Goal: Task Accomplishment & Management: Use online tool/utility

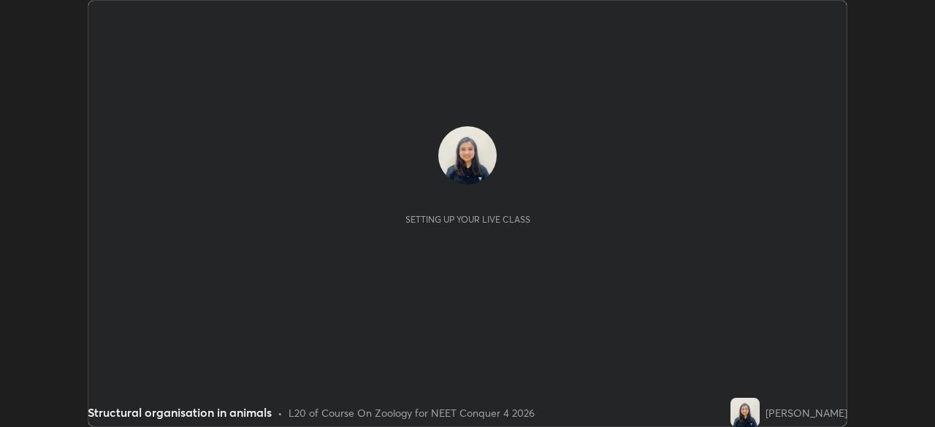
scroll to position [427, 934]
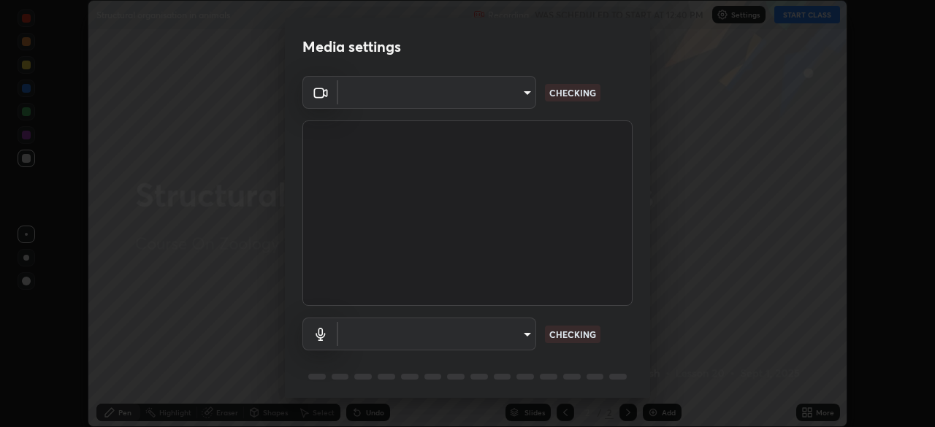
type input "5607bcfbd967db3bf5f76de58c8b00fc12754f2471884d1aaf72f2f6a5703857"
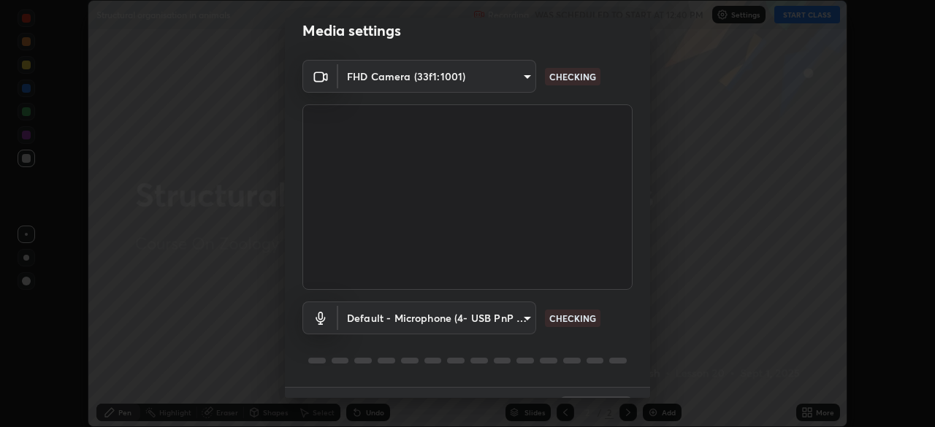
scroll to position [12, 0]
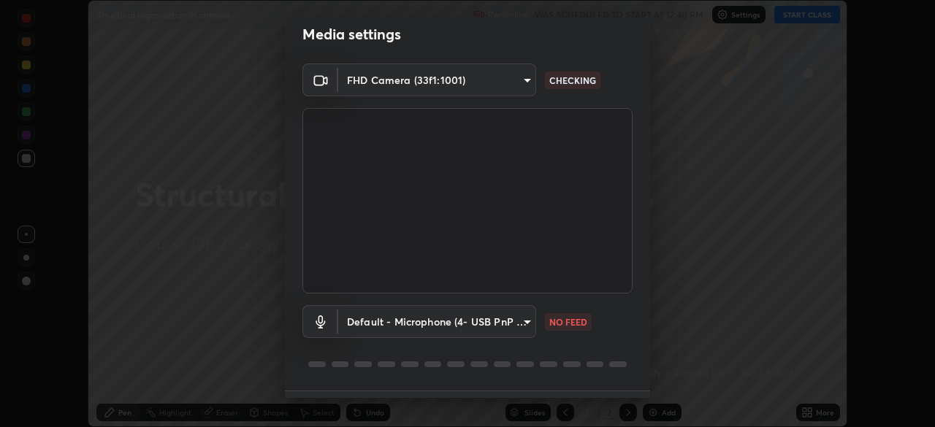
click at [525, 320] on body "Erase all Structural organisation in animals Recording WAS SCHEDULED TO START A…" at bounding box center [467, 213] width 935 height 427
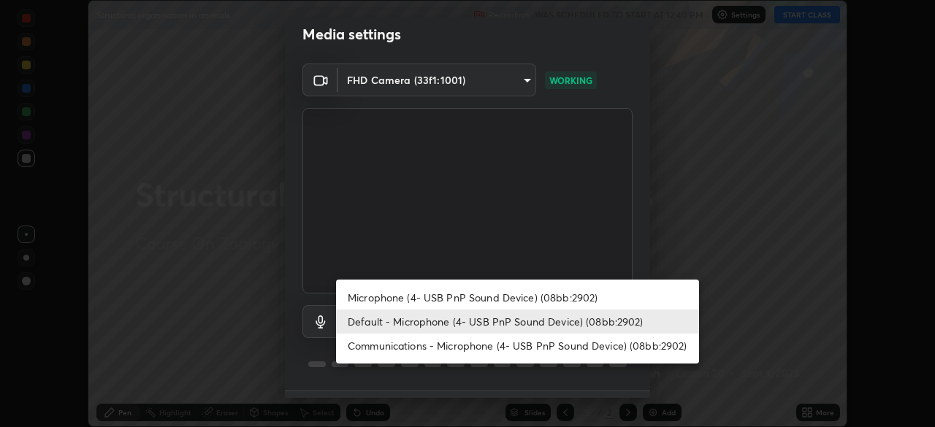
click at [651, 234] on div at bounding box center [467, 213] width 935 height 427
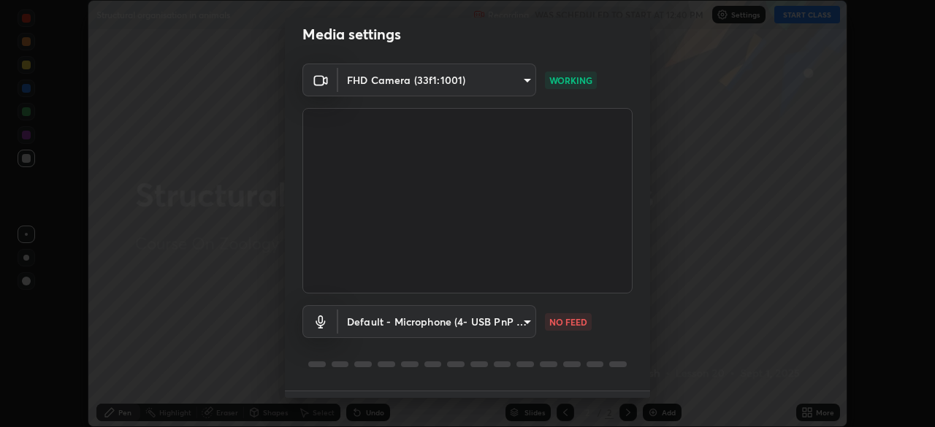
click at [522, 325] on body "Erase all Structural organisation in animals Recording WAS SCHEDULED TO START A…" at bounding box center [467, 213] width 935 height 427
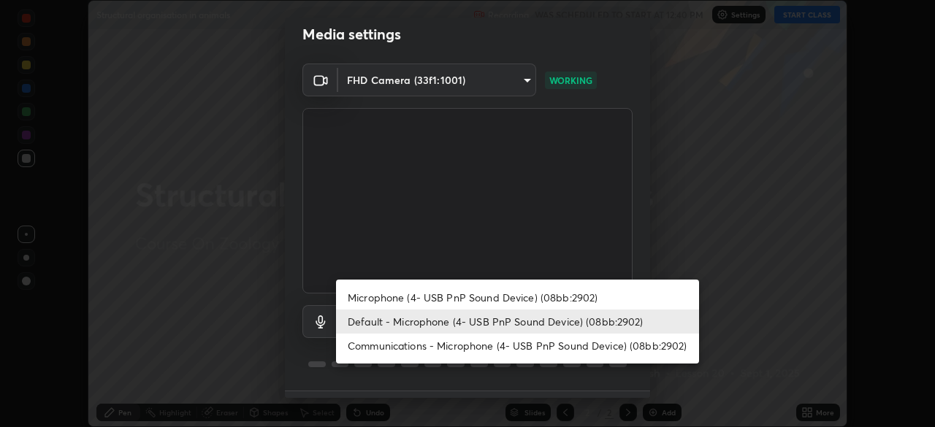
click at [478, 295] on li "Microphone (4- USB PnP Sound Device) (08bb:2902)" at bounding box center [517, 297] width 363 height 24
type input "a82489810d3c5c7926a455a641602b05553a4105b931bbe7cb4d02da0f25c2bb"
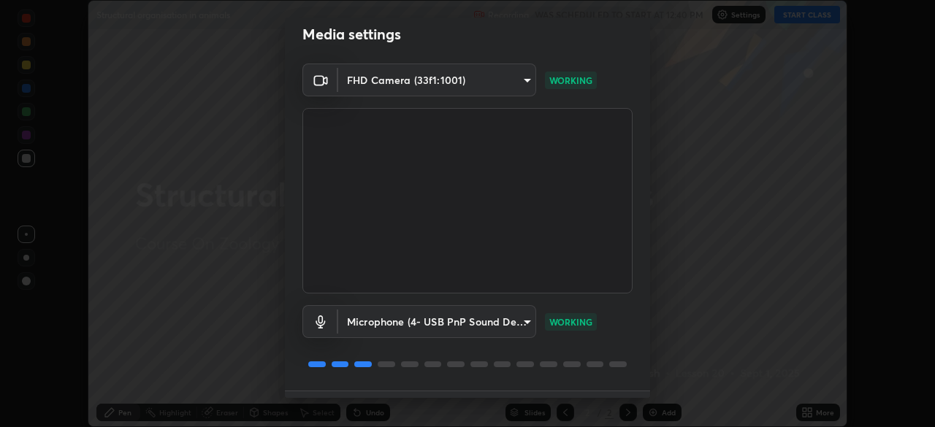
scroll to position [52, 0]
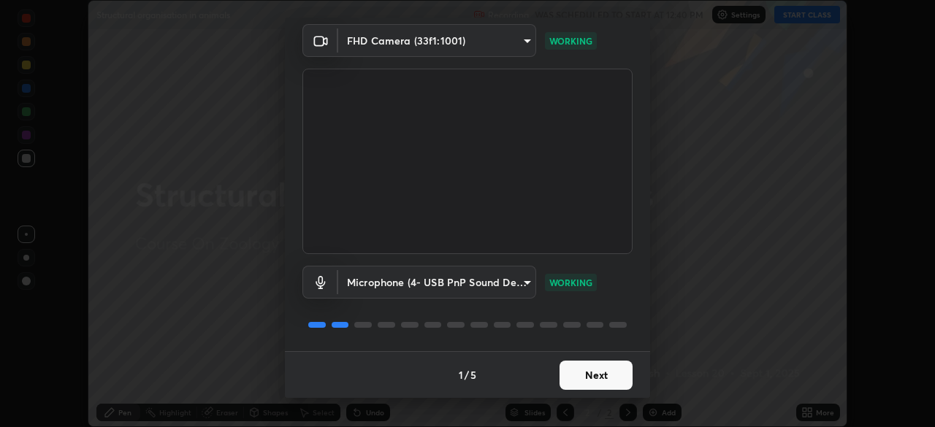
click at [599, 373] on button "Next" at bounding box center [595, 375] width 73 height 29
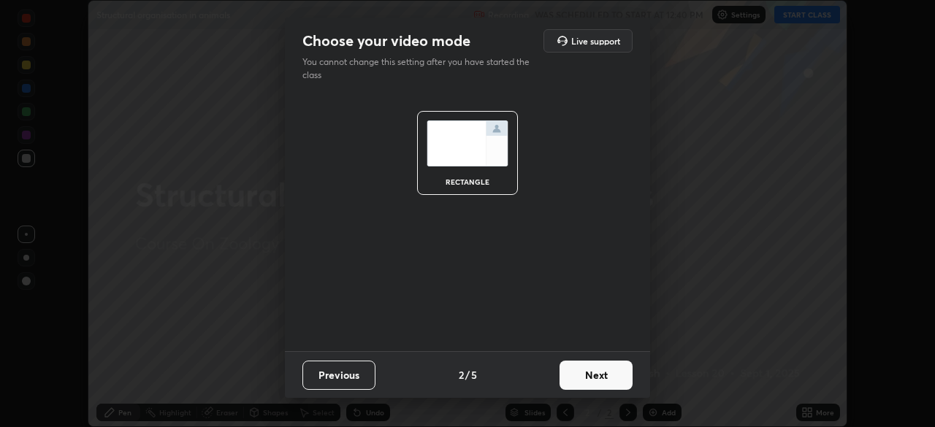
scroll to position [0, 0]
click at [602, 375] on button "Next" at bounding box center [595, 375] width 73 height 29
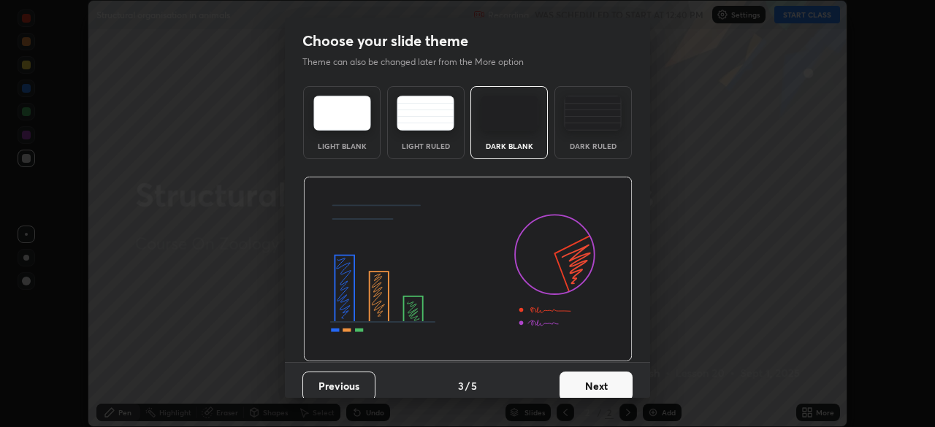
click at [605, 376] on button "Next" at bounding box center [595, 386] width 73 height 29
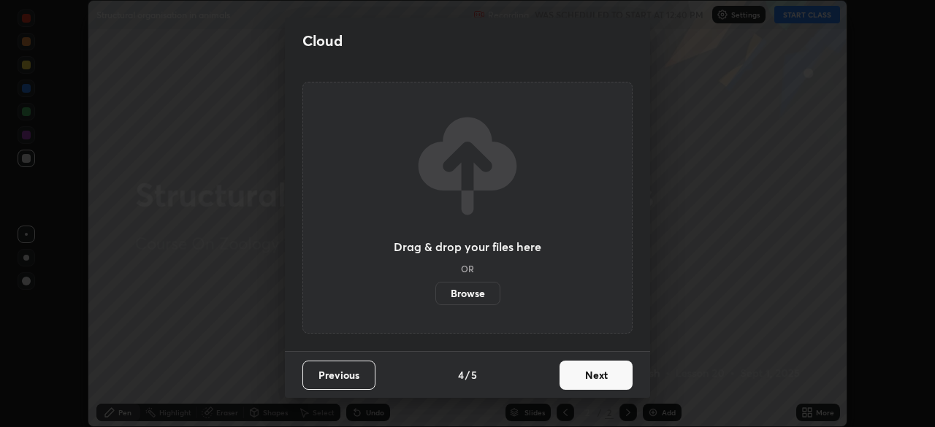
click at [607, 379] on button "Next" at bounding box center [595, 375] width 73 height 29
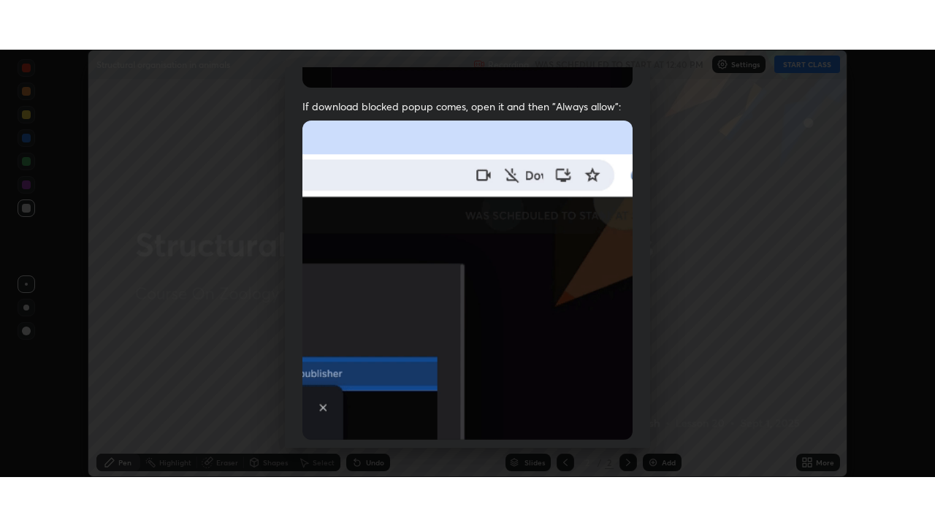
scroll to position [350, 0]
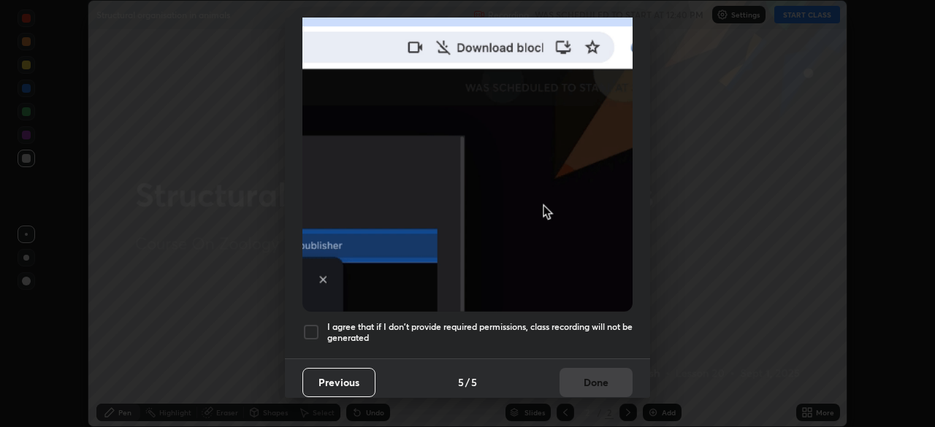
click at [584, 321] on h5 "I agree that if I don't provide required permissions, class recording will not …" at bounding box center [479, 332] width 305 height 23
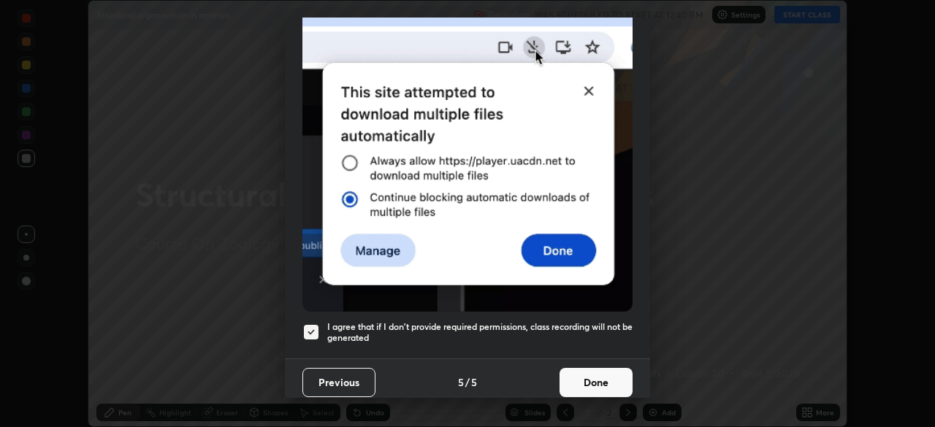
click at [589, 368] on button "Done" at bounding box center [595, 382] width 73 height 29
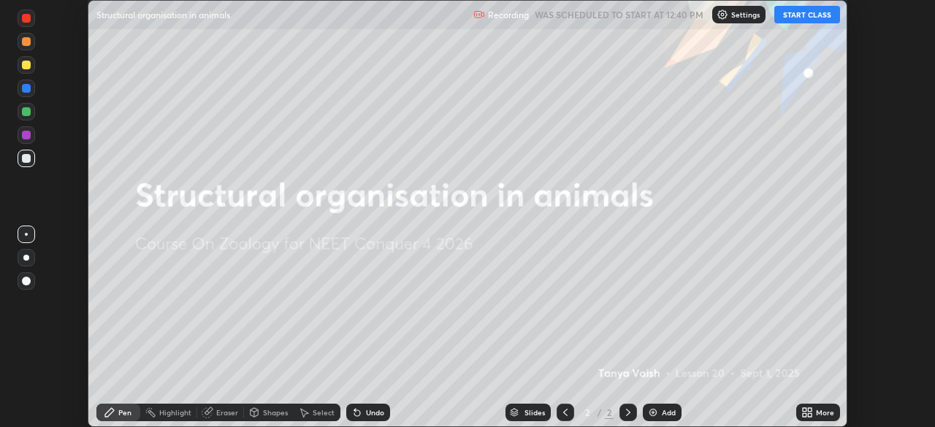
click at [827, 12] on button "START CLASS" at bounding box center [807, 15] width 66 height 18
click at [810, 413] on icon at bounding box center [807, 413] width 12 height 12
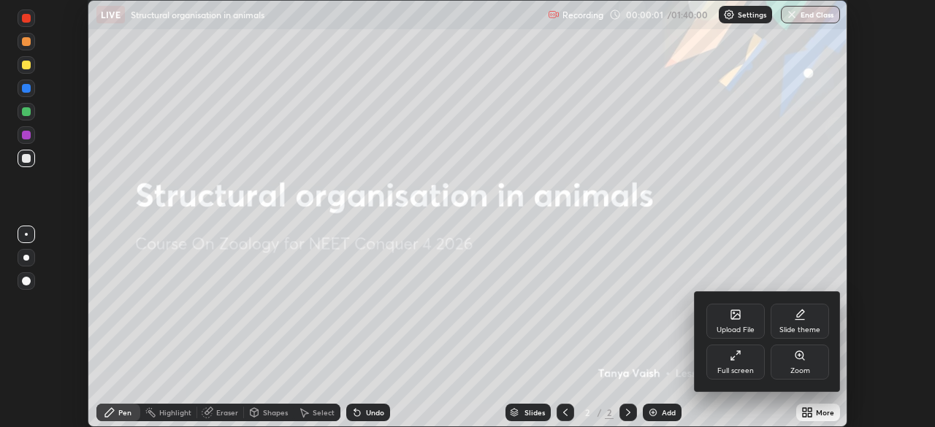
click at [735, 357] on icon at bounding box center [735, 356] width 12 height 12
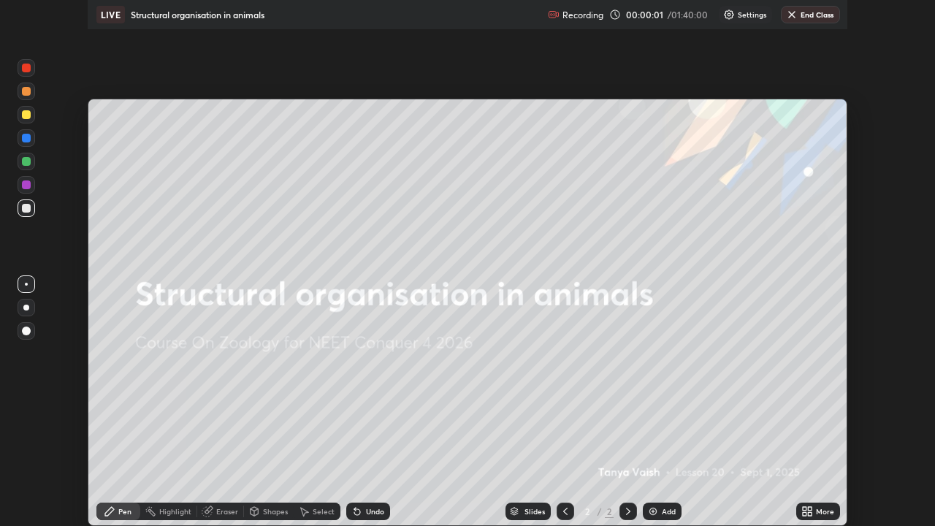
scroll to position [526, 935]
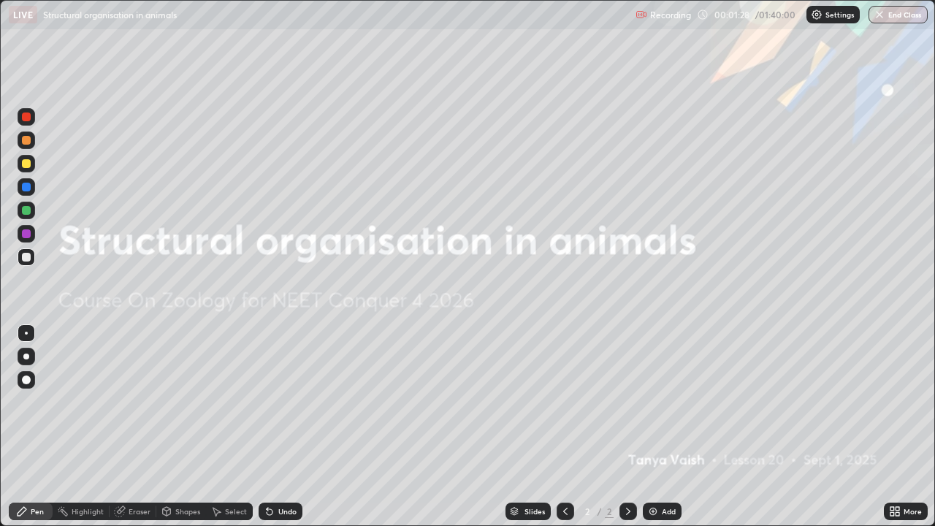
click at [664, 426] on div "Add" at bounding box center [669, 510] width 14 height 7
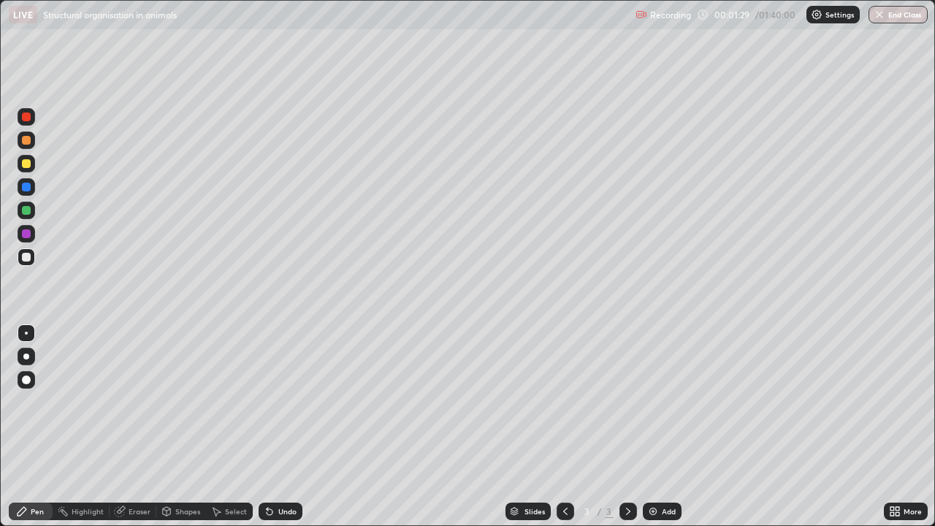
click at [28, 142] on div at bounding box center [26, 140] width 9 height 9
click at [27, 358] on div at bounding box center [26, 356] width 6 height 6
click at [28, 211] on div at bounding box center [26, 210] width 9 height 9
click at [32, 162] on div at bounding box center [27, 164] width 18 height 18
click at [28, 211] on div at bounding box center [26, 210] width 9 height 9
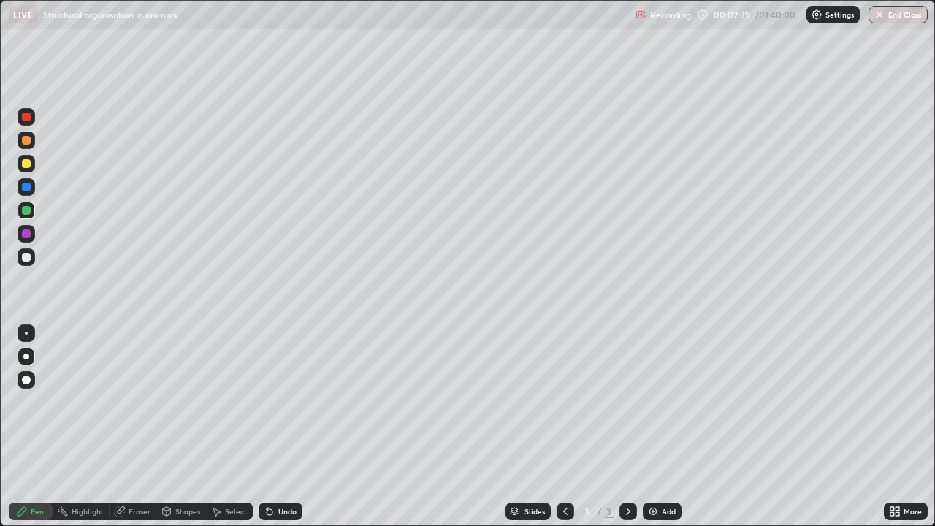
click at [281, 426] on div "Undo" at bounding box center [287, 510] width 18 height 7
click at [287, 426] on div "Undo" at bounding box center [287, 510] width 18 height 7
click at [287, 426] on div "Undo" at bounding box center [280, 511] width 44 height 18
click at [286, 426] on div "Undo" at bounding box center [280, 511] width 44 height 18
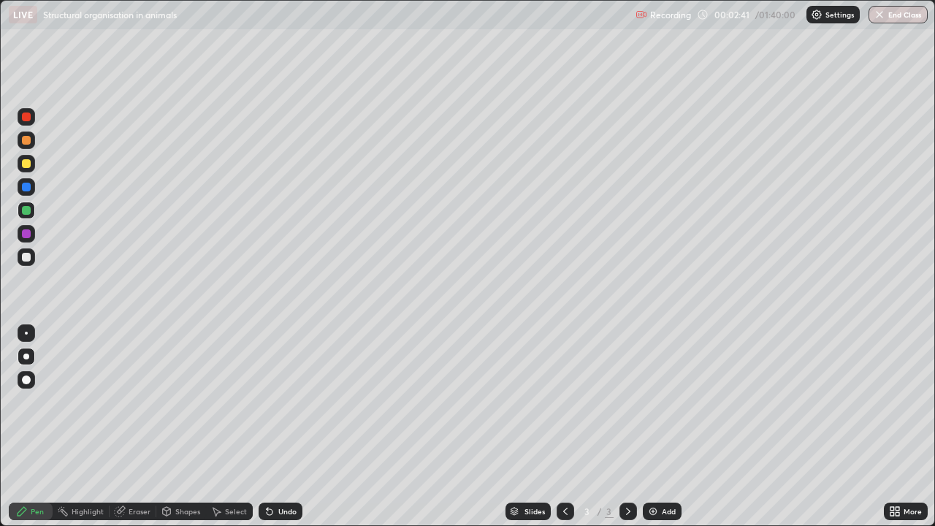
click at [288, 426] on div "Undo" at bounding box center [280, 511] width 44 height 18
click at [30, 163] on div at bounding box center [26, 163] width 9 height 9
click at [28, 257] on div at bounding box center [26, 257] width 9 height 9
click at [285, 426] on div "Undo" at bounding box center [278, 511] width 50 height 29
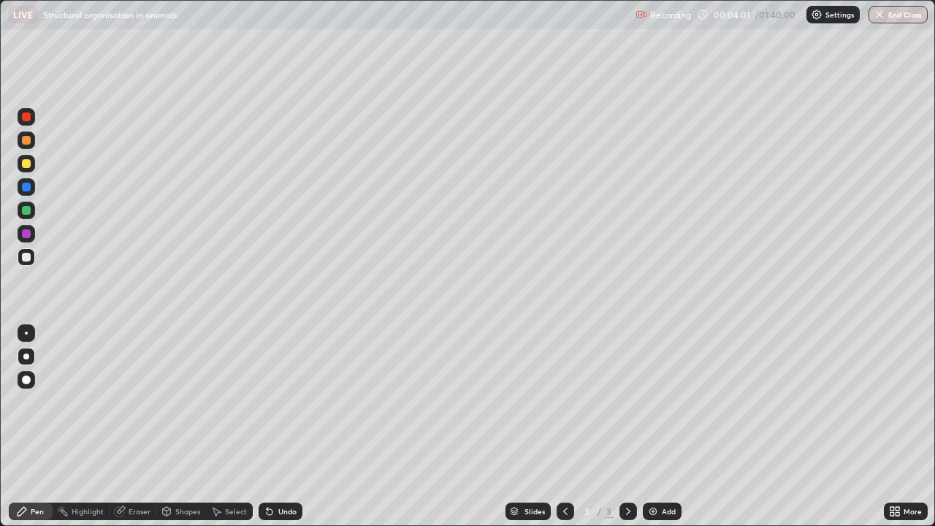
click at [147, 426] on div "Eraser" at bounding box center [140, 510] width 22 height 7
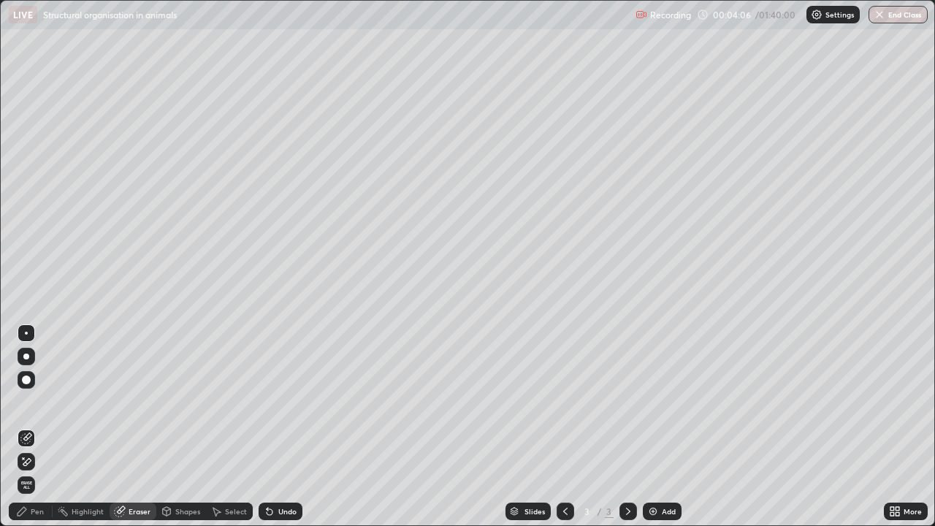
click at [45, 426] on div "Pen" at bounding box center [31, 511] width 44 height 18
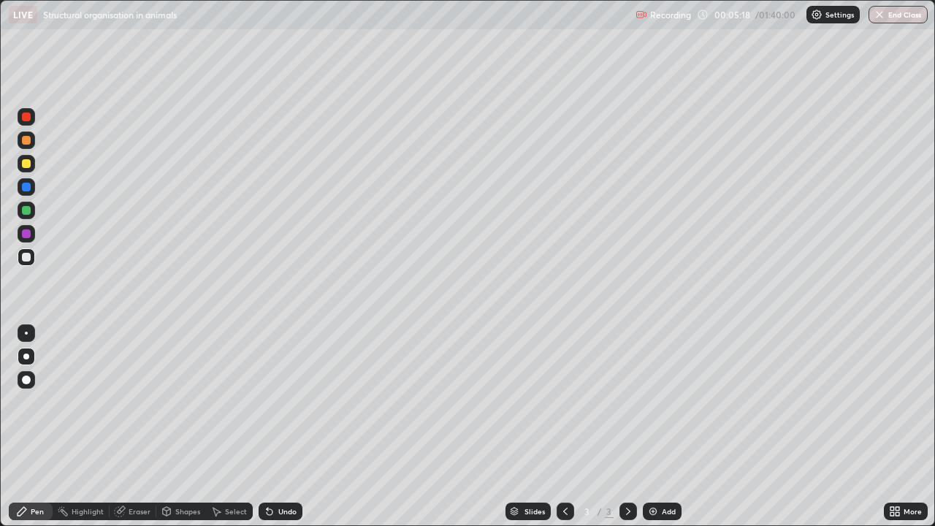
click at [31, 209] on div at bounding box center [27, 211] width 18 height 18
click at [25, 258] on div at bounding box center [26, 257] width 9 height 9
click at [26, 117] on div at bounding box center [26, 116] width 9 height 9
click at [28, 255] on div at bounding box center [26, 257] width 9 height 9
click at [34, 166] on div at bounding box center [27, 164] width 18 height 18
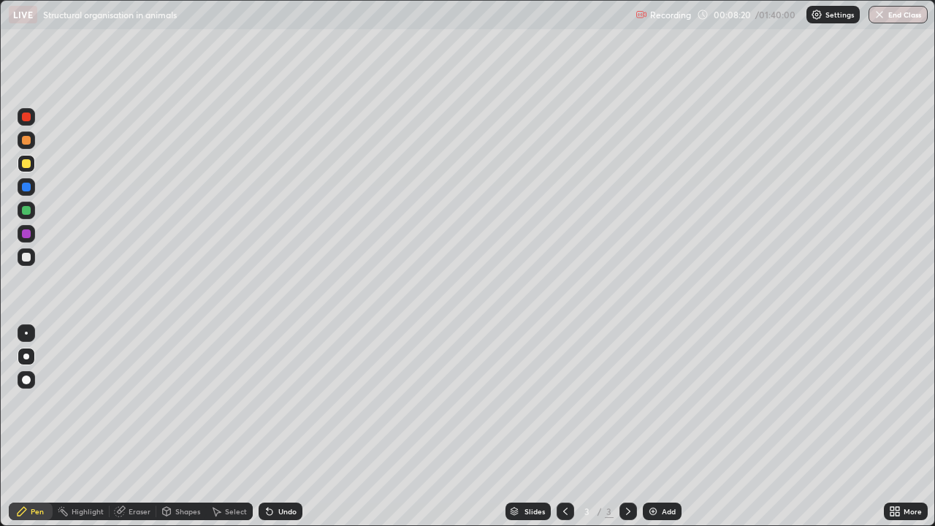
click at [31, 210] on div at bounding box center [27, 211] width 18 height 18
click at [26, 259] on div at bounding box center [26, 257] width 9 height 9
click at [26, 165] on div at bounding box center [26, 163] width 9 height 9
click at [668, 426] on div "Add" at bounding box center [669, 510] width 14 height 7
click at [31, 255] on div at bounding box center [27, 257] width 18 height 18
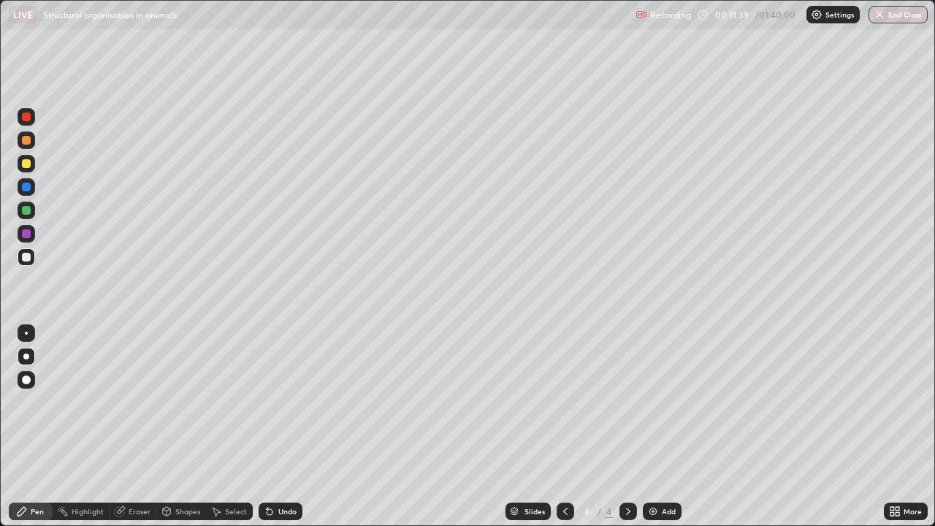
click at [29, 212] on div at bounding box center [26, 210] width 9 height 9
click at [29, 256] on div at bounding box center [26, 257] width 9 height 9
click at [280, 426] on div "Undo" at bounding box center [280, 511] width 44 height 18
click at [26, 169] on div at bounding box center [27, 164] width 18 height 18
click at [665, 426] on div "Add" at bounding box center [669, 510] width 14 height 7
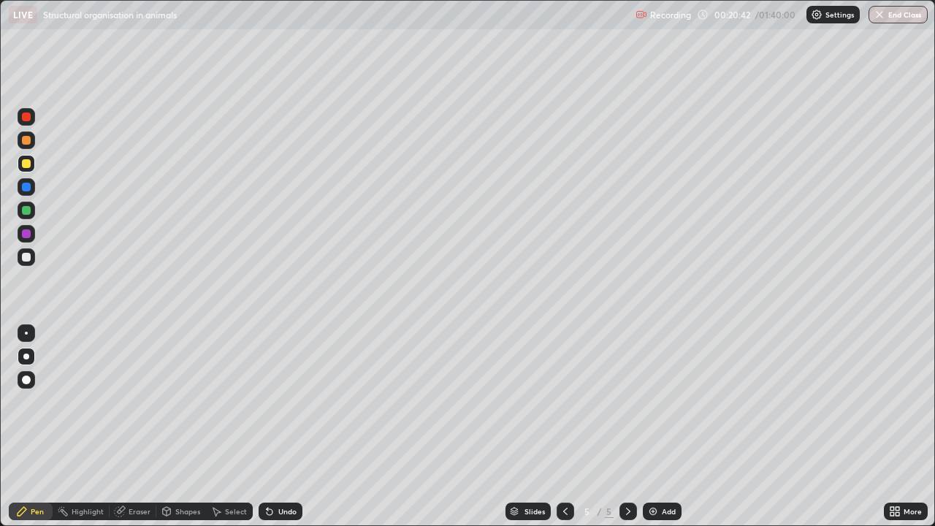
click at [34, 207] on div at bounding box center [27, 211] width 18 height 18
click at [289, 426] on div "Undo" at bounding box center [280, 511] width 44 height 18
click at [28, 165] on div at bounding box center [26, 163] width 9 height 9
click at [291, 426] on div "Undo" at bounding box center [287, 510] width 18 height 7
click at [292, 426] on div "Undo" at bounding box center [287, 510] width 18 height 7
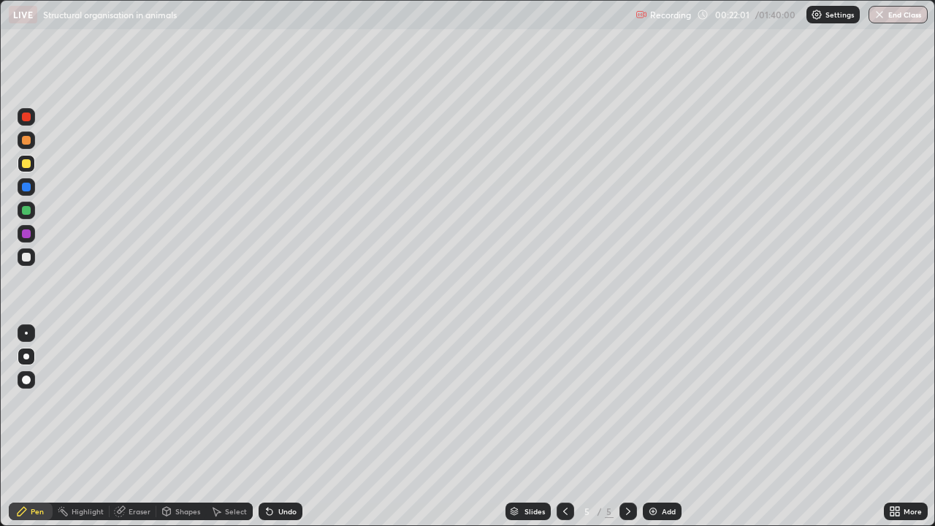
click at [294, 426] on div "Undo" at bounding box center [287, 510] width 18 height 7
click at [34, 258] on div at bounding box center [27, 257] width 18 height 18
click at [283, 426] on div "Undo" at bounding box center [287, 510] width 18 height 7
click at [30, 210] on div at bounding box center [26, 210] width 9 height 9
click at [26, 190] on div at bounding box center [26, 187] width 9 height 9
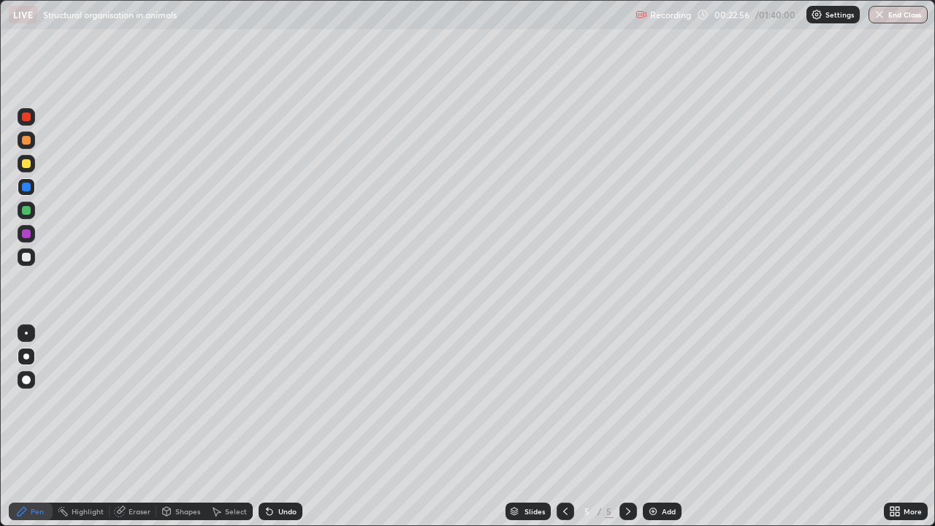
click at [29, 259] on div at bounding box center [26, 257] width 9 height 9
click at [28, 188] on div at bounding box center [26, 187] width 9 height 9
click at [31, 255] on div at bounding box center [27, 257] width 18 height 18
click at [134, 426] on div "Eraser" at bounding box center [140, 510] width 22 height 7
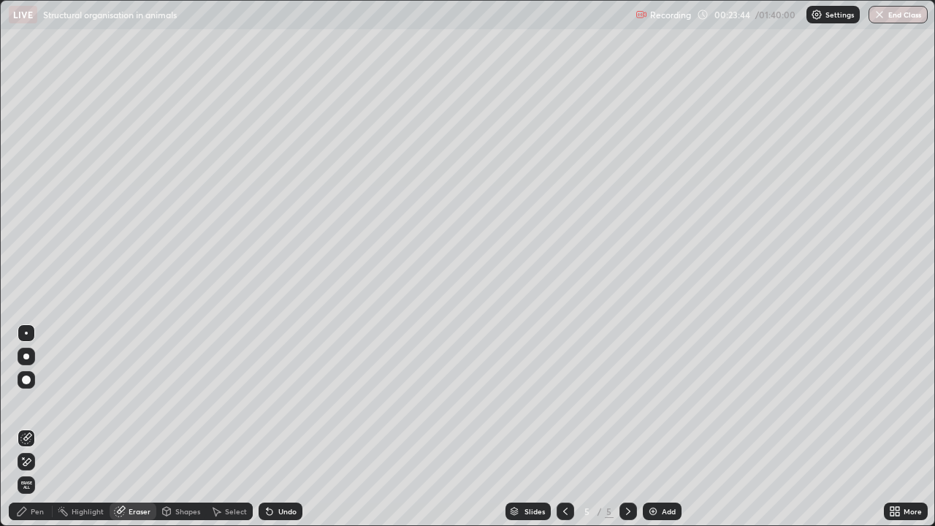
click at [33, 426] on div "Pen" at bounding box center [37, 510] width 13 height 7
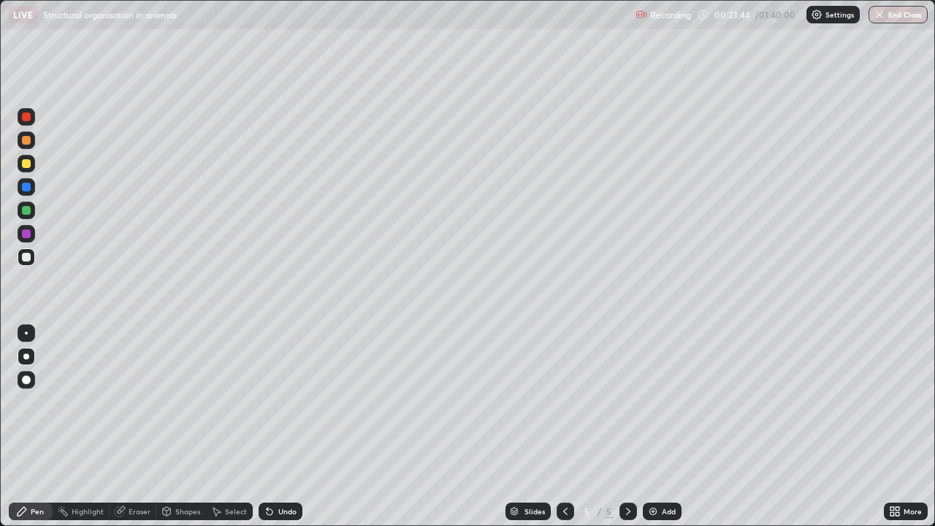
click at [31, 207] on div at bounding box center [27, 211] width 18 height 18
click at [32, 257] on div at bounding box center [27, 257] width 18 height 18
click at [29, 118] on div at bounding box center [26, 116] width 9 height 9
click at [28, 142] on div at bounding box center [26, 140] width 9 height 9
click at [294, 426] on div "Undo" at bounding box center [280, 511] width 44 height 18
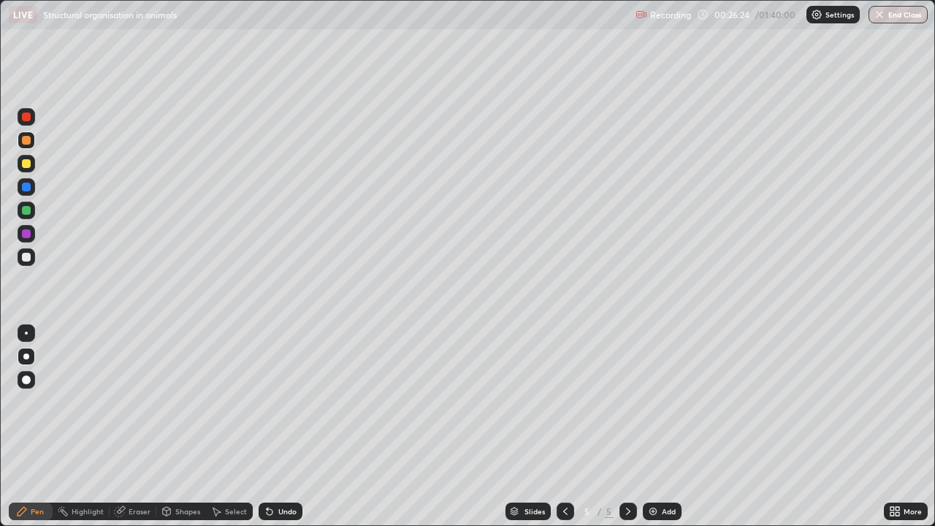
click at [299, 426] on div "Undo" at bounding box center [278, 511] width 50 height 29
click at [297, 426] on div "Undo" at bounding box center [278, 511] width 50 height 29
click at [298, 426] on div "Undo" at bounding box center [278, 511] width 50 height 29
click at [300, 426] on div "Undo" at bounding box center [278, 511] width 50 height 29
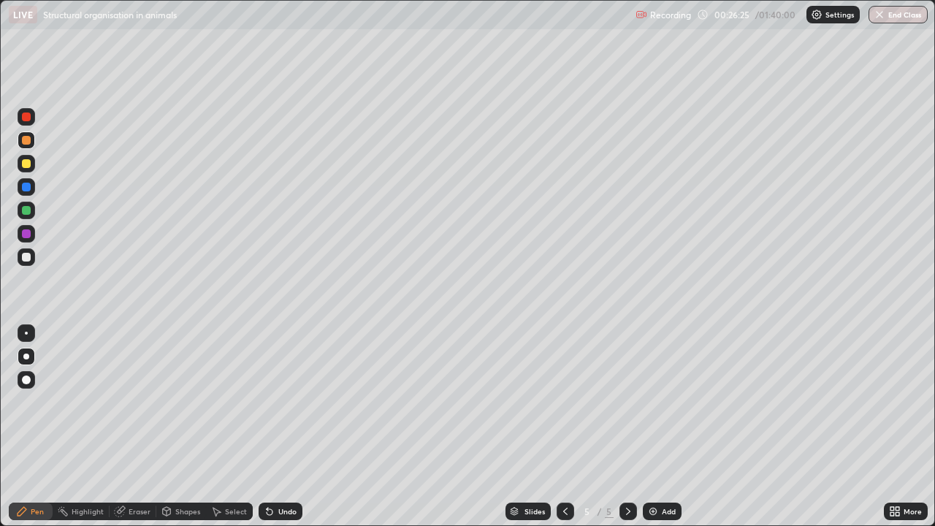
click at [297, 426] on div "Undo" at bounding box center [280, 511] width 44 height 18
click at [300, 426] on div "Undo" at bounding box center [278, 511] width 50 height 29
click at [294, 426] on div "Undo" at bounding box center [278, 511] width 50 height 29
click at [292, 426] on div "Undo" at bounding box center [278, 511] width 50 height 29
click at [293, 426] on div "Undo" at bounding box center [278, 511] width 50 height 29
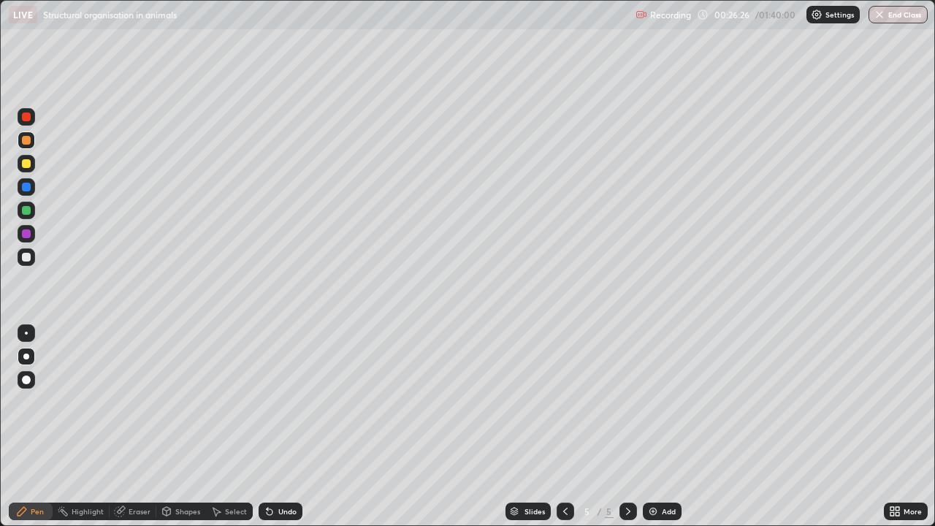
click at [292, 426] on div "Undo" at bounding box center [278, 511] width 50 height 29
click at [291, 426] on div "Undo" at bounding box center [278, 511] width 50 height 29
click at [293, 426] on div "Undo" at bounding box center [278, 511] width 50 height 29
click at [30, 255] on div at bounding box center [26, 257] width 9 height 9
click at [667, 426] on div "Add" at bounding box center [669, 510] width 14 height 7
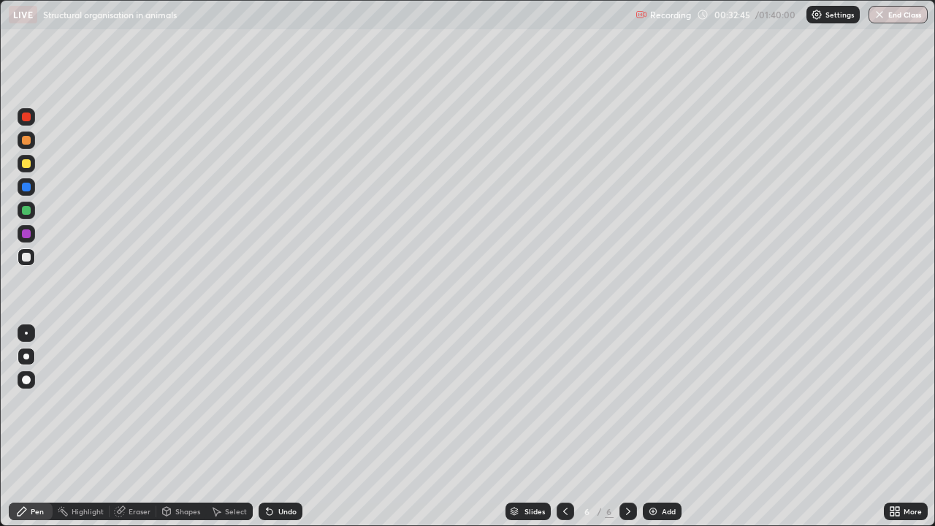
click at [31, 138] on div at bounding box center [27, 140] width 18 height 18
click at [28, 185] on div at bounding box center [26, 187] width 9 height 9
click at [31, 142] on div at bounding box center [27, 140] width 18 height 18
click at [28, 188] on div at bounding box center [26, 187] width 9 height 9
click at [30, 164] on div at bounding box center [26, 163] width 9 height 9
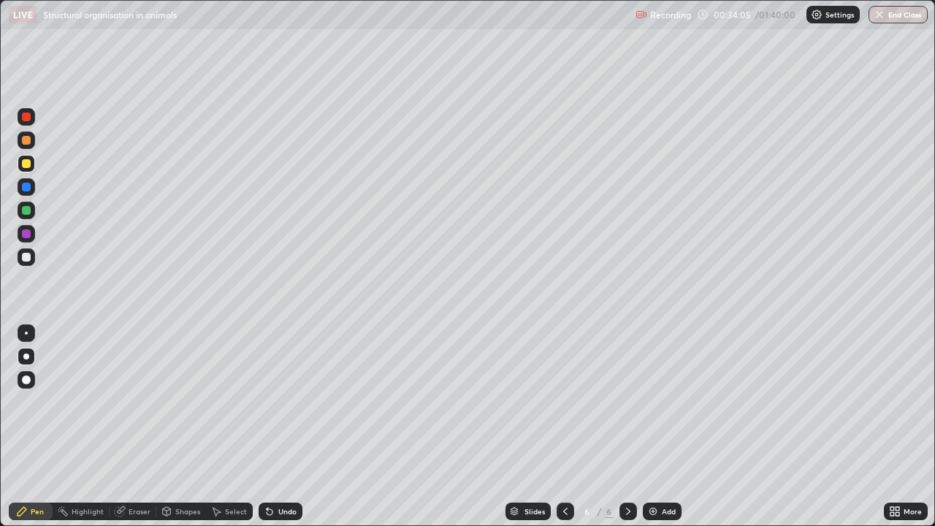
click at [28, 258] on div at bounding box center [26, 257] width 9 height 9
click at [30, 231] on div at bounding box center [26, 233] width 9 height 9
click at [28, 213] on div at bounding box center [26, 210] width 9 height 9
click at [26, 261] on div at bounding box center [26, 257] width 9 height 9
click at [29, 164] on div at bounding box center [26, 163] width 9 height 9
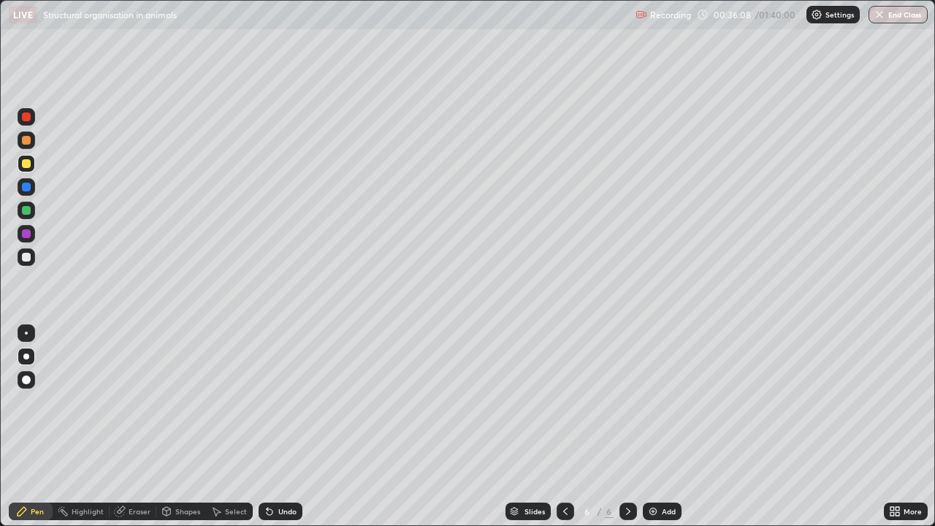
click at [297, 426] on div "Undo" at bounding box center [280, 511] width 44 height 18
click at [300, 426] on div "Undo" at bounding box center [280, 511] width 44 height 18
click at [299, 426] on div "Undo" at bounding box center [278, 511] width 50 height 29
click at [296, 426] on div "Undo" at bounding box center [278, 511] width 50 height 29
click at [31, 255] on div at bounding box center [27, 257] width 18 height 18
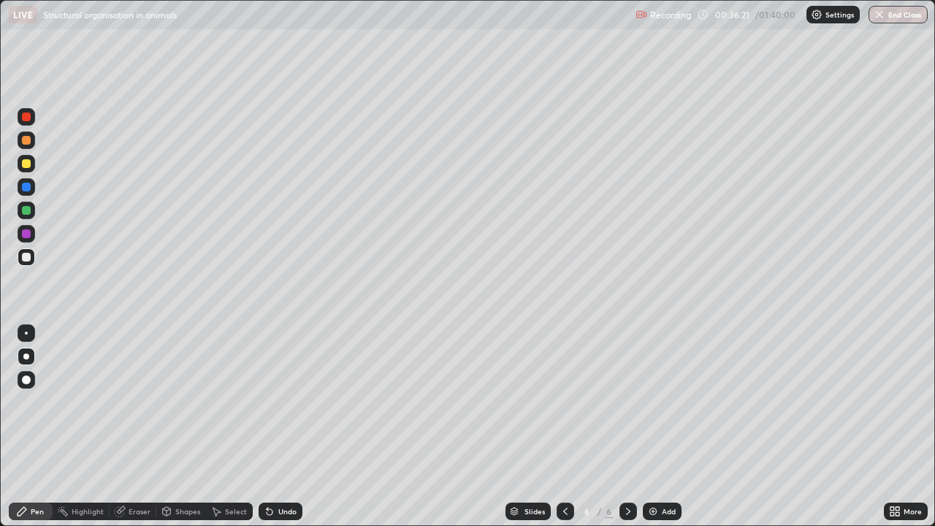
click at [288, 426] on div "Undo" at bounding box center [287, 510] width 18 height 7
click at [31, 257] on div at bounding box center [27, 257] width 18 height 18
click at [31, 233] on div at bounding box center [27, 234] width 18 height 18
click at [30, 191] on div at bounding box center [27, 187] width 18 height 18
click at [30, 147] on div at bounding box center [27, 140] width 18 height 18
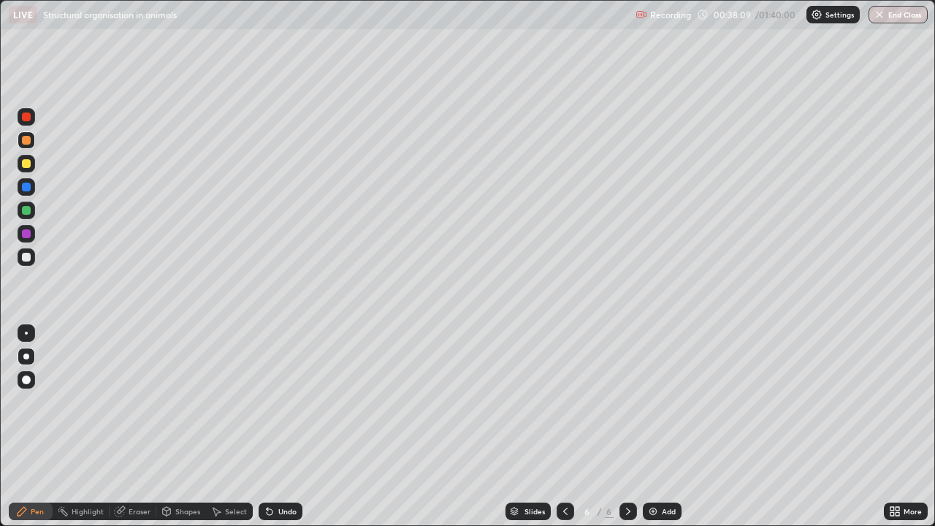
click at [29, 253] on div at bounding box center [26, 257] width 9 height 9
click at [28, 210] on div at bounding box center [26, 210] width 9 height 9
click at [296, 426] on div "Undo" at bounding box center [280, 511] width 44 height 18
click at [37, 259] on div at bounding box center [26, 256] width 23 height 23
click at [664, 426] on div "Add" at bounding box center [669, 510] width 14 height 7
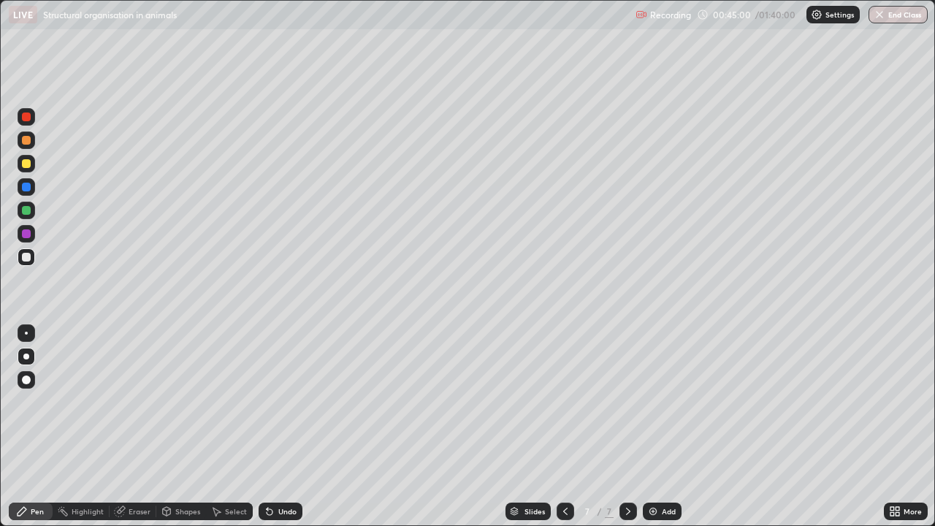
click at [29, 142] on div at bounding box center [26, 140] width 9 height 9
click at [31, 161] on div at bounding box center [27, 164] width 18 height 18
click at [285, 426] on div "Undo" at bounding box center [280, 511] width 44 height 18
click at [289, 426] on div "Undo" at bounding box center [287, 510] width 18 height 7
click at [286, 426] on div "Undo" at bounding box center [287, 510] width 18 height 7
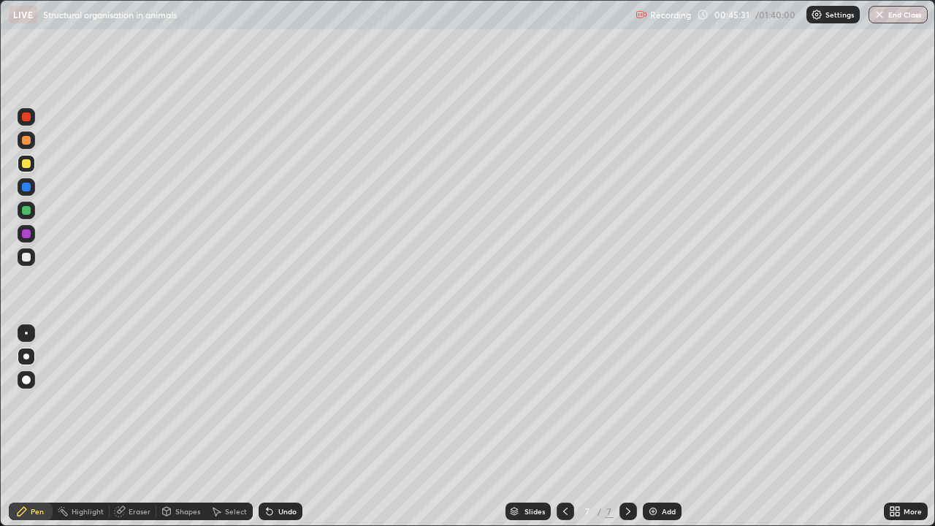
click at [285, 426] on div "Undo" at bounding box center [287, 510] width 18 height 7
click at [280, 426] on div "Undo" at bounding box center [287, 510] width 18 height 7
click at [30, 210] on div at bounding box center [26, 210] width 9 height 9
click at [665, 426] on div "Add" at bounding box center [669, 510] width 14 height 7
click at [29, 142] on div at bounding box center [26, 140] width 9 height 9
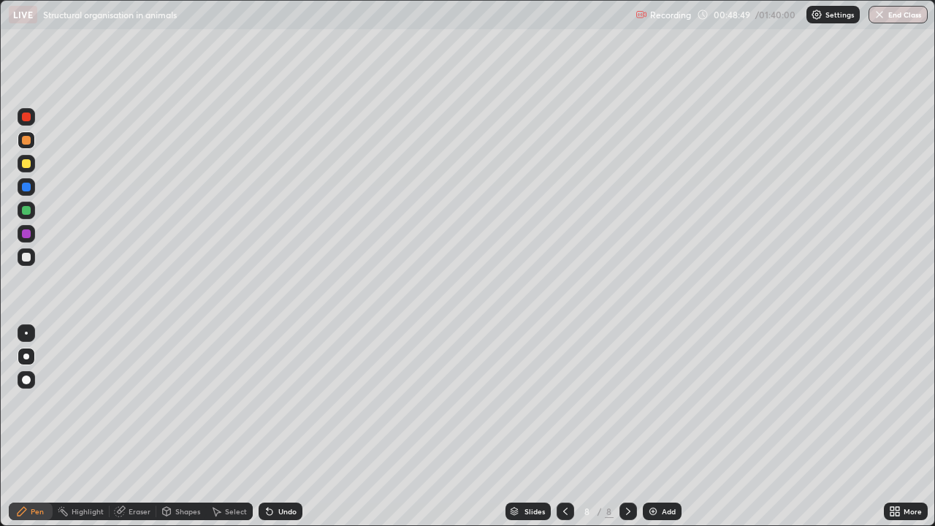
click at [29, 160] on div at bounding box center [26, 163] width 9 height 9
click at [28, 185] on div at bounding box center [26, 187] width 9 height 9
click at [30, 210] on div at bounding box center [26, 210] width 9 height 9
click at [30, 185] on div at bounding box center [26, 187] width 9 height 9
click at [29, 211] on div at bounding box center [26, 210] width 9 height 9
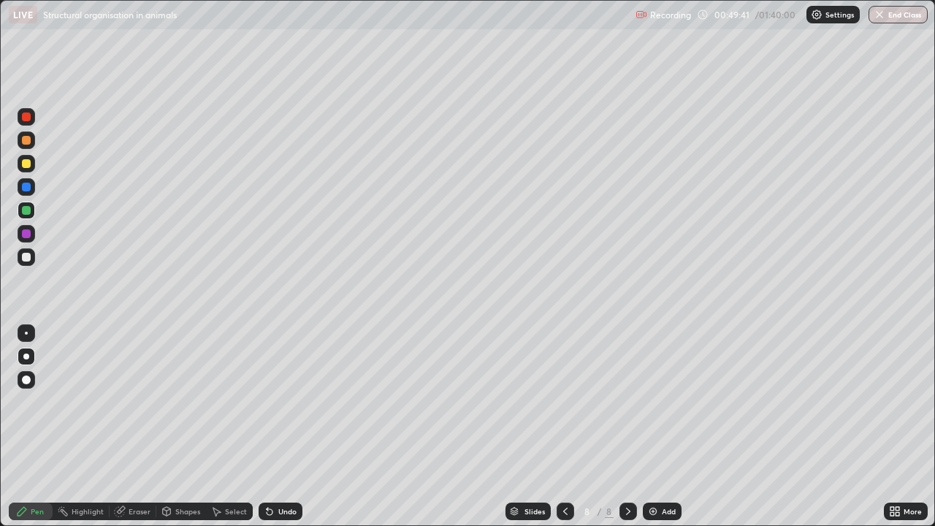
click at [131, 426] on div "Eraser" at bounding box center [140, 510] width 22 height 7
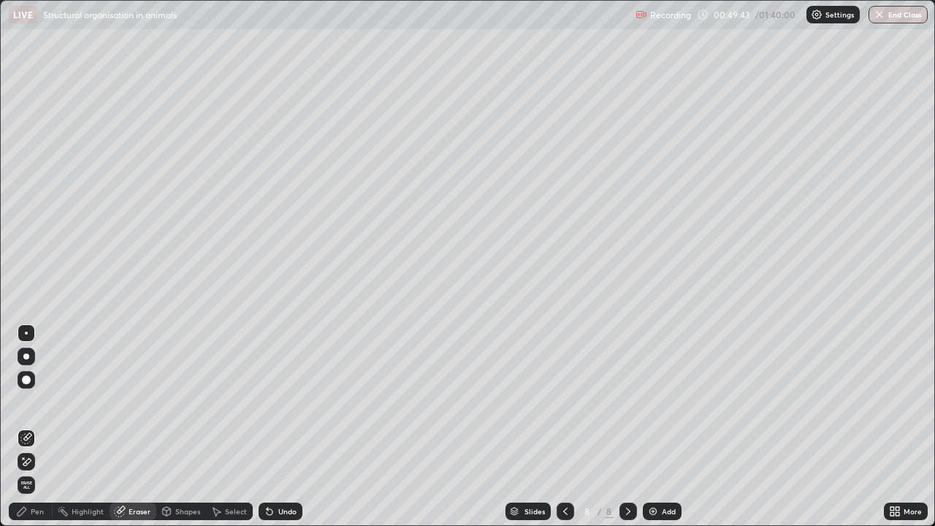
click at [26, 426] on icon at bounding box center [22, 511] width 9 height 9
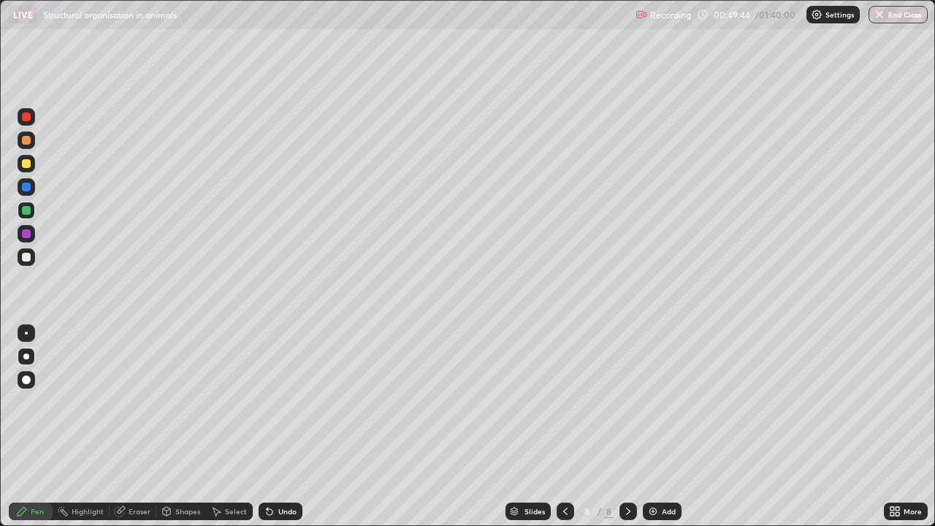
click at [28, 158] on div at bounding box center [27, 164] width 18 height 18
click at [31, 187] on div at bounding box center [27, 187] width 18 height 18
click at [28, 252] on div at bounding box center [27, 257] width 18 height 18
click at [27, 210] on div at bounding box center [26, 210] width 9 height 9
click at [27, 258] on div at bounding box center [26, 257] width 9 height 9
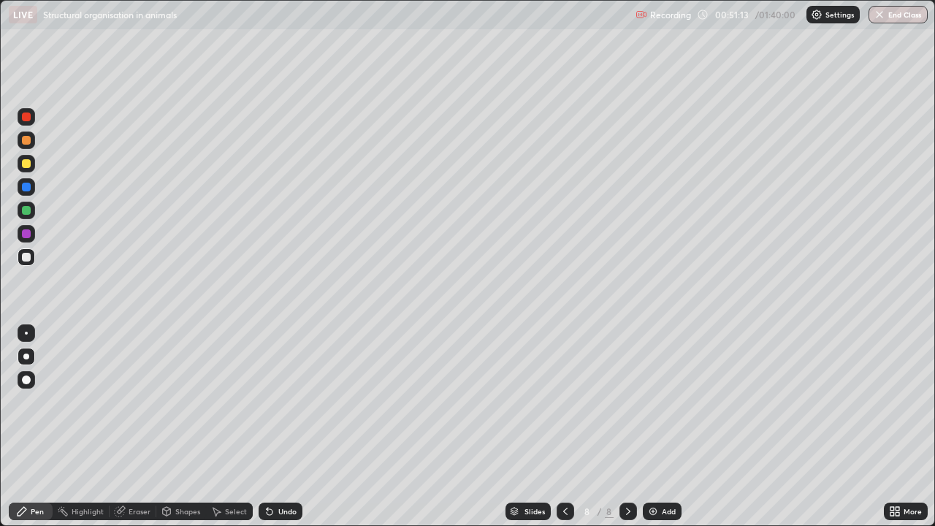
click at [299, 426] on div "Undo" at bounding box center [280, 511] width 44 height 18
click at [28, 208] on div at bounding box center [26, 210] width 9 height 9
click at [31, 165] on div at bounding box center [27, 164] width 18 height 18
click at [288, 426] on div "Undo" at bounding box center [280, 511] width 44 height 18
click at [28, 255] on div at bounding box center [26, 257] width 9 height 9
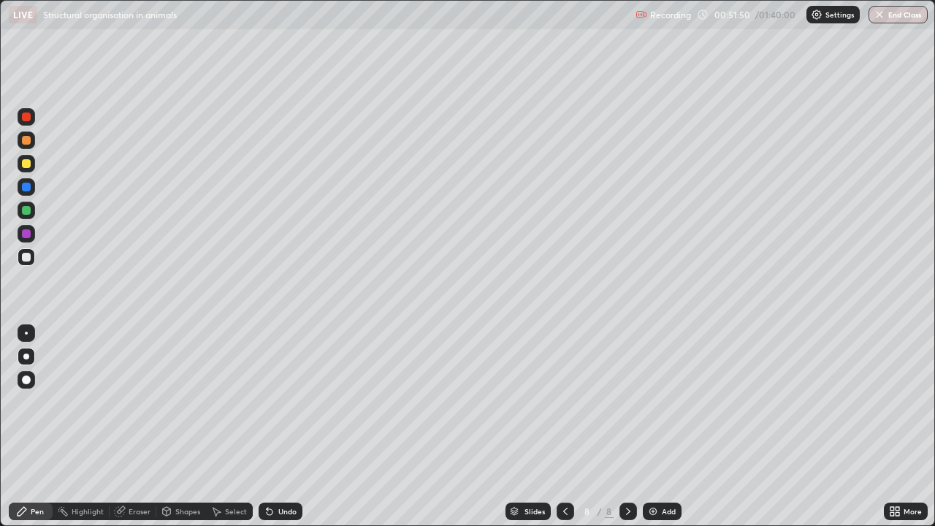
click at [26, 211] on div at bounding box center [26, 210] width 9 height 9
click at [284, 426] on div "Undo" at bounding box center [287, 510] width 18 height 7
click at [286, 426] on div "Undo" at bounding box center [280, 511] width 44 height 18
click at [25, 256] on div at bounding box center [26, 257] width 9 height 9
click at [28, 234] on div at bounding box center [26, 233] width 9 height 9
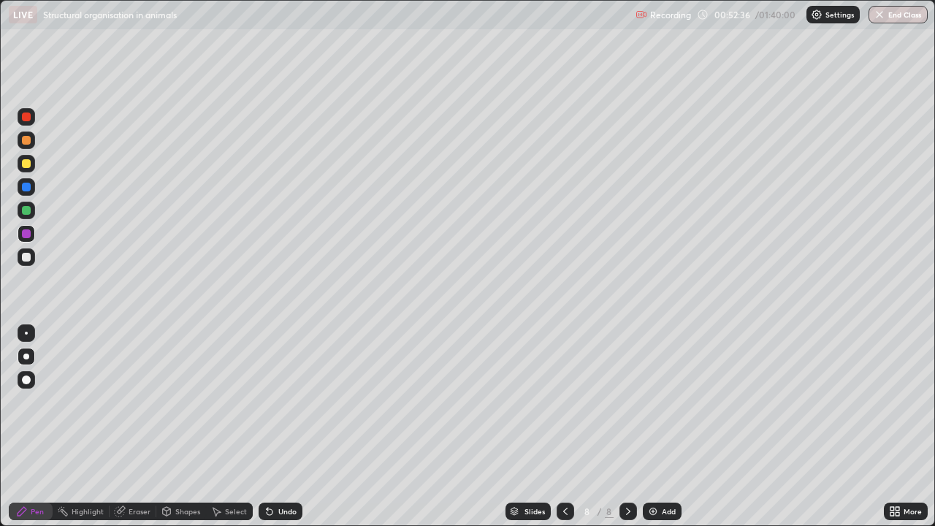
click at [28, 256] on div at bounding box center [26, 257] width 9 height 9
click at [34, 234] on div at bounding box center [27, 234] width 18 height 18
click at [31, 256] on div at bounding box center [27, 257] width 18 height 18
click at [28, 210] on div at bounding box center [26, 210] width 9 height 9
click at [31, 234] on div at bounding box center [27, 234] width 18 height 18
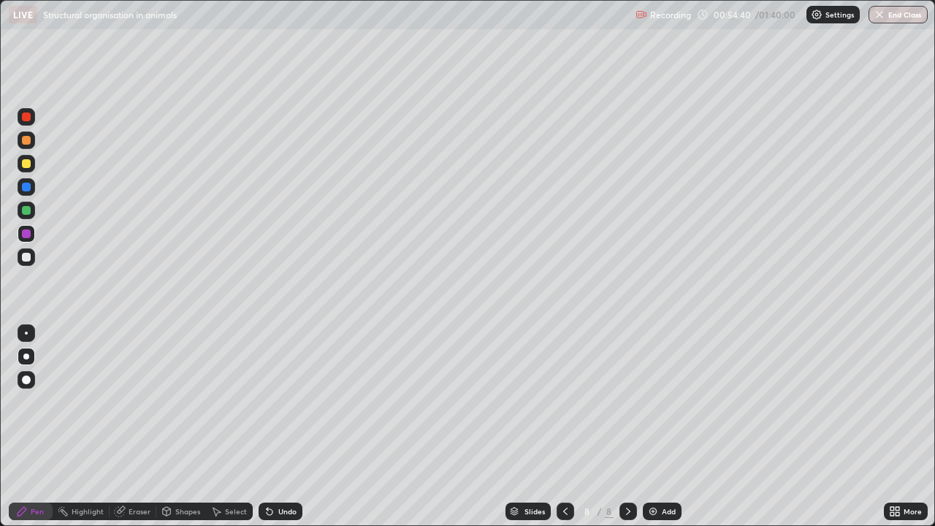
click at [34, 258] on div at bounding box center [27, 257] width 18 height 18
click at [141, 426] on div "Eraser" at bounding box center [133, 511] width 47 height 18
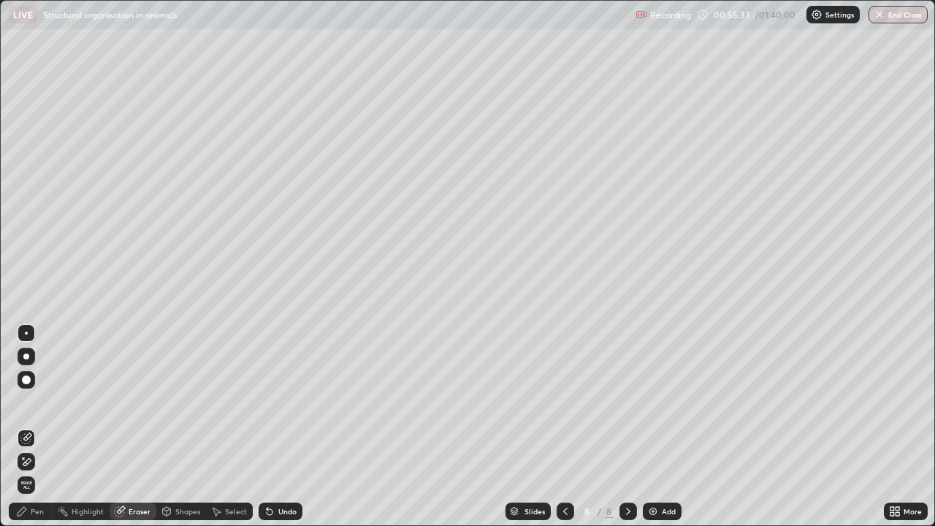
click at [42, 426] on div "Pen" at bounding box center [31, 511] width 44 height 18
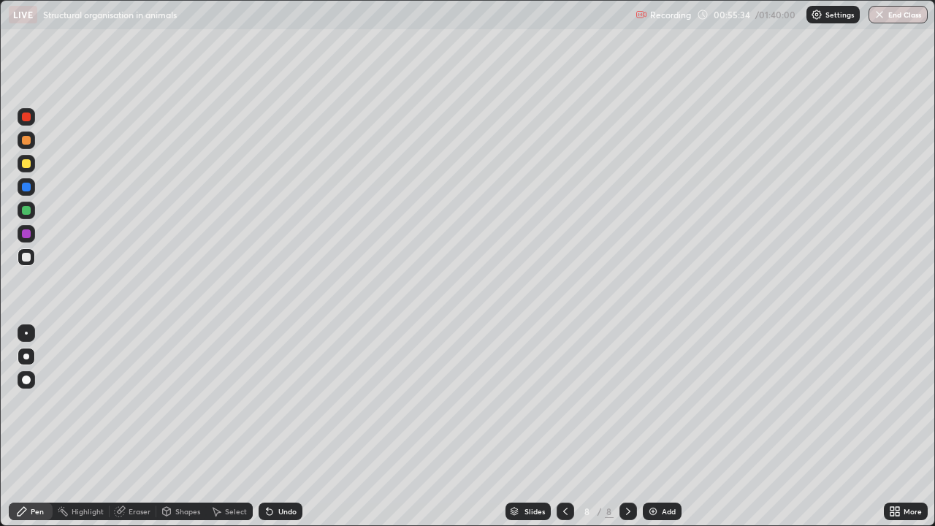
click at [30, 187] on div at bounding box center [26, 187] width 9 height 9
click at [659, 426] on div "Add" at bounding box center [662, 511] width 39 height 18
click at [31, 141] on div at bounding box center [27, 140] width 18 height 18
click at [31, 119] on div at bounding box center [27, 117] width 18 height 18
click at [32, 208] on div at bounding box center [27, 211] width 18 height 18
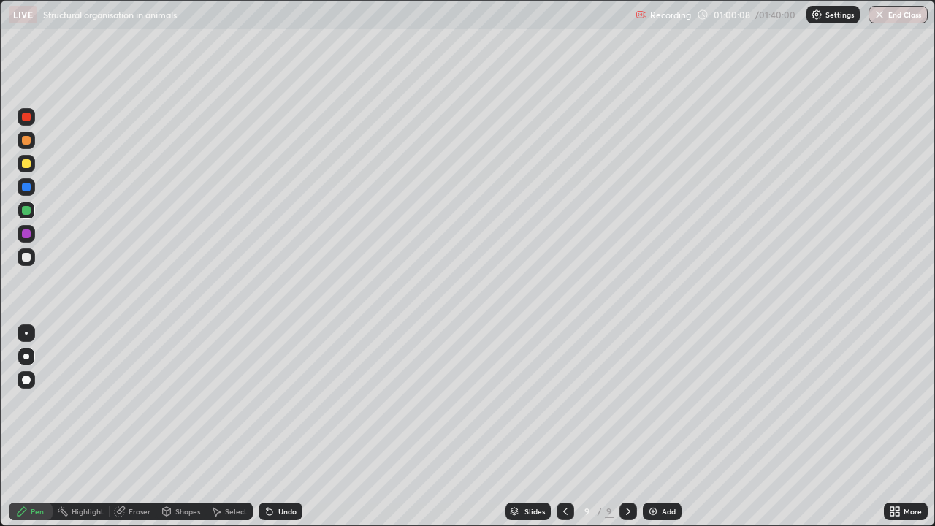
click at [34, 122] on div at bounding box center [27, 117] width 18 height 18
click at [567, 426] on icon at bounding box center [565, 511] width 12 height 12
click at [624, 426] on icon at bounding box center [628, 511] width 12 height 12
click at [655, 426] on img at bounding box center [653, 511] width 12 height 12
click at [32, 167] on div at bounding box center [27, 164] width 18 height 18
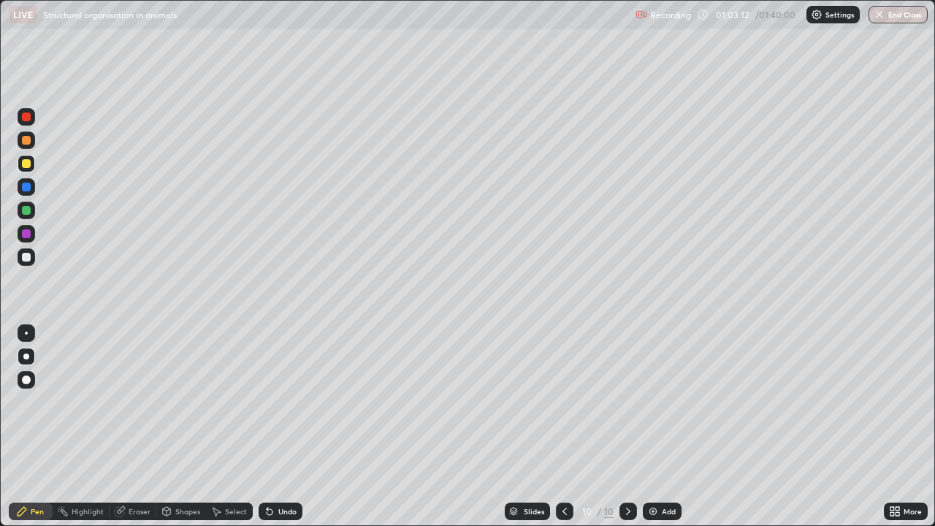
click at [31, 139] on div at bounding box center [27, 140] width 18 height 18
click at [31, 258] on div at bounding box center [27, 257] width 18 height 18
click at [294, 426] on div "Undo" at bounding box center [278, 511] width 50 height 29
click at [32, 188] on div at bounding box center [27, 187] width 18 height 18
click at [27, 258] on div at bounding box center [26, 257] width 9 height 9
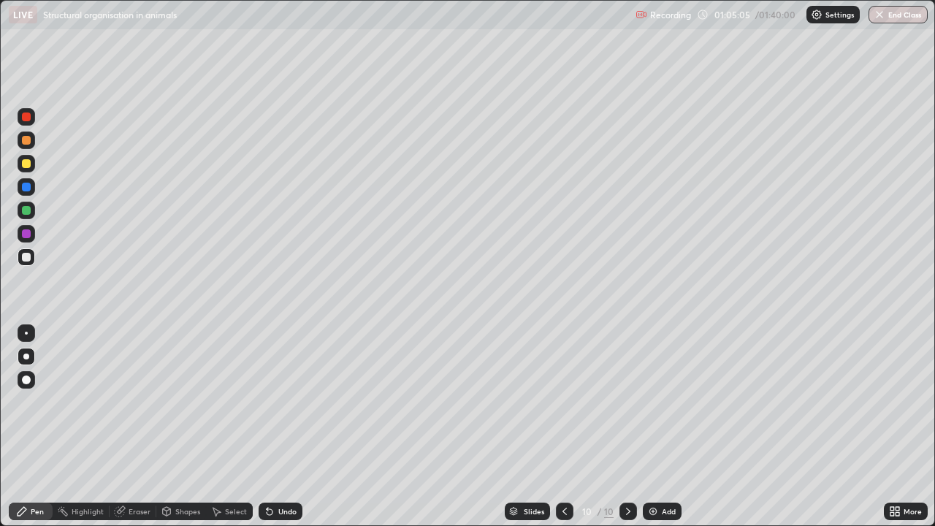
click at [293, 426] on div "Undo" at bounding box center [287, 510] width 18 height 7
click at [31, 190] on div at bounding box center [27, 187] width 18 height 18
click at [288, 426] on div "Undo" at bounding box center [280, 511] width 44 height 18
click at [286, 426] on div "Undo" at bounding box center [287, 510] width 18 height 7
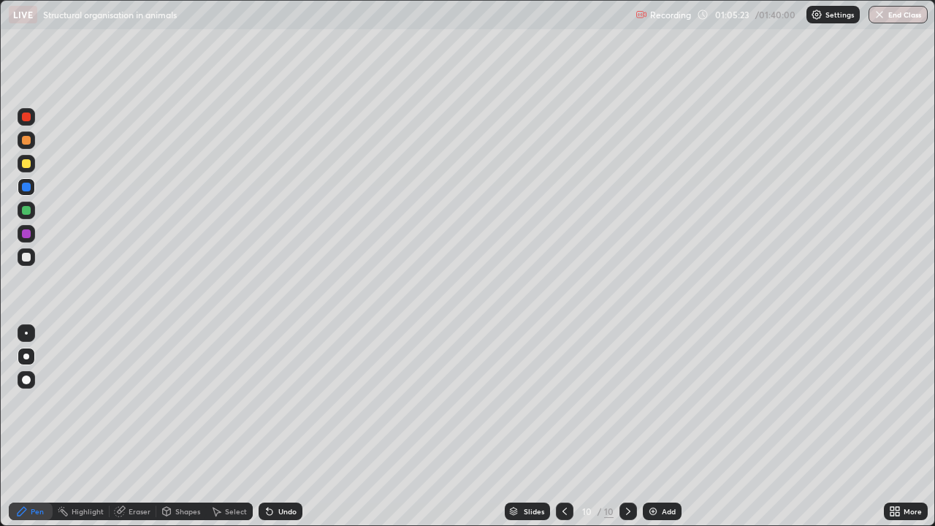
click at [28, 233] on div at bounding box center [26, 233] width 9 height 9
click at [662, 426] on div "Add" at bounding box center [669, 510] width 14 height 7
click at [24, 139] on div at bounding box center [26, 140] width 9 height 9
click at [30, 160] on div at bounding box center [27, 164] width 18 height 18
click at [143, 426] on div "Eraser" at bounding box center [140, 510] width 22 height 7
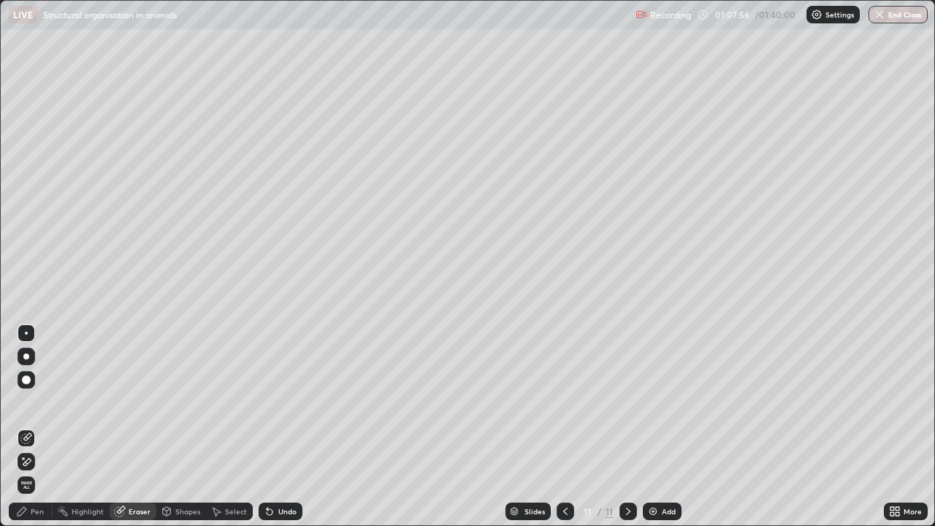
click at [191, 426] on div "Shapes" at bounding box center [187, 510] width 25 height 7
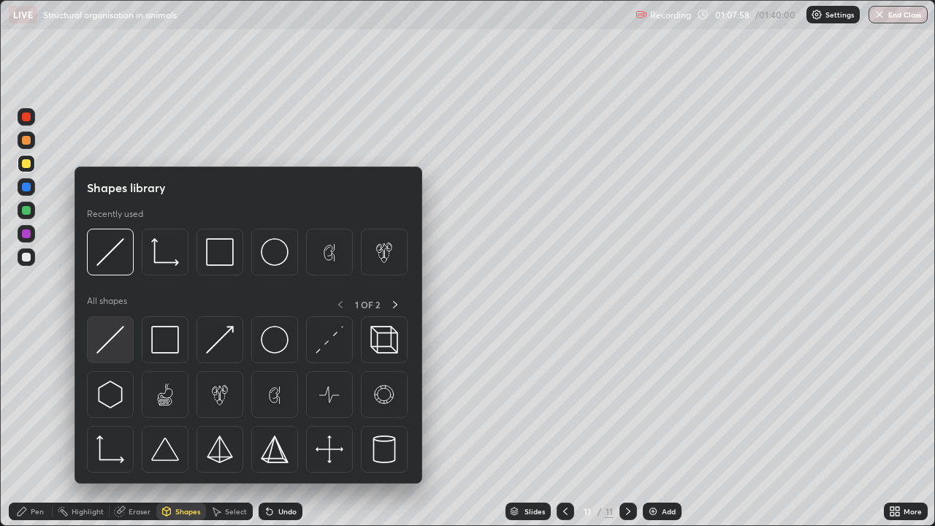
click at [121, 345] on img at bounding box center [110, 340] width 28 height 28
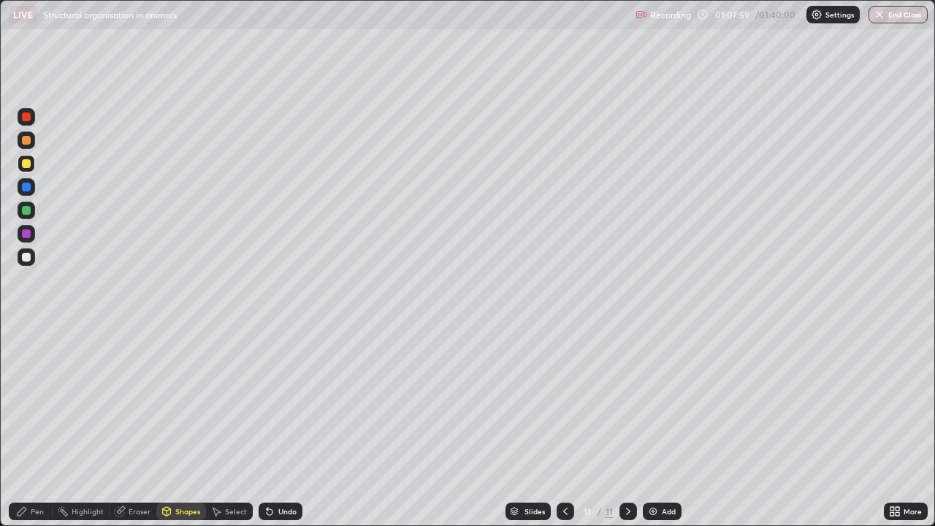
click at [28, 259] on div at bounding box center [26, 257] width 9 height 9
click at [283, 426] on div "Undo" at bounding box center [287, 510] width 18 height 7
click at [36, 426] on div "Pen" at bounding box center [37, 510] width 13 height 7
click at [27, 142] on div at bounding box center [26, 140] width 9 height 9
click at [26, 119] on div at bounding box center [26, 116] width 9 height 9
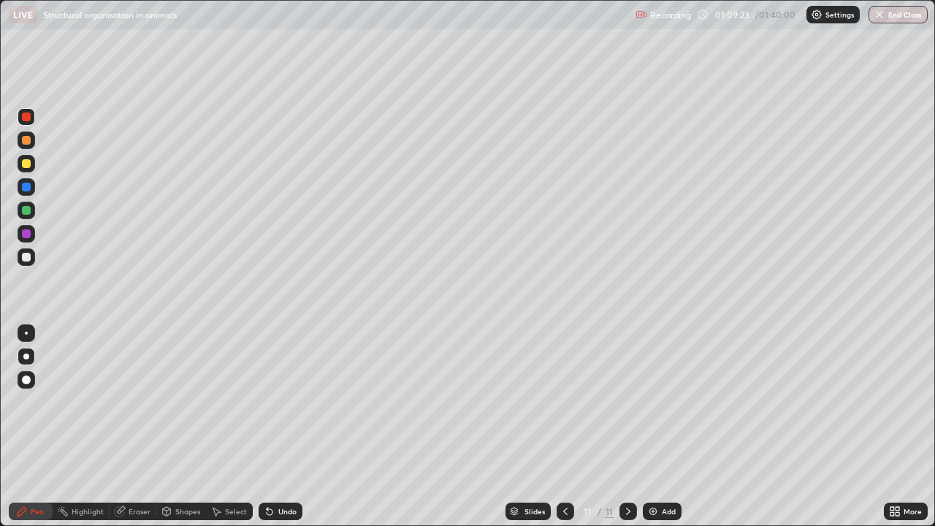
click at [274, 426] on div "Undo" at bounding box center [280, 511] width 44 height 18
click at [29, 142] on div at bounding box center [26, 140] width 9 height 9
click at [288, 426] on div "Undo" at bounding box center [287, 510] width 18 height 7
click at [29, 237] on div at bounding box center [26, 233] width 9 height 9
click at [36, 259] on div at bounding box center [26, 256] width 23 height 23
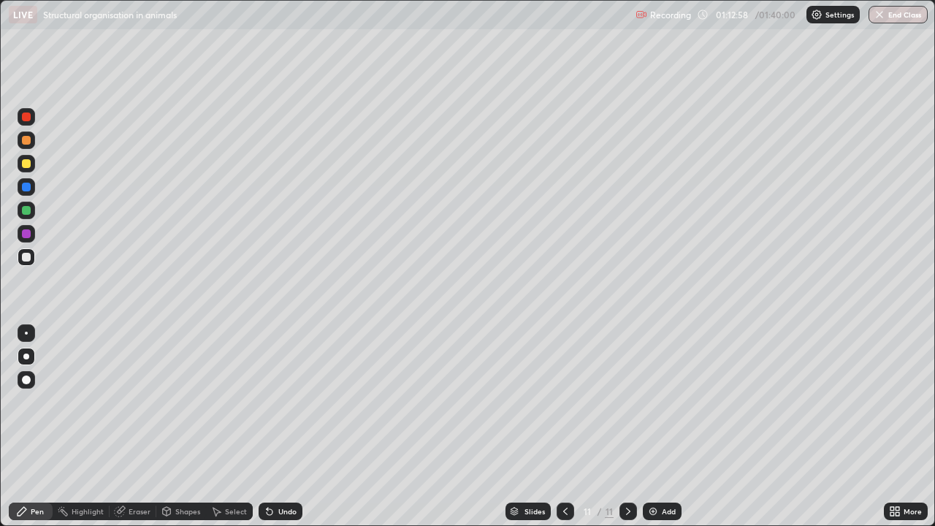
click at [288, 426] on div "Undo" at bounding box center [287, 510] width 18 height 7
click at [289, 426] on div "Undo" at bounding box center [280, 511] width 44 height 18
click at [285, 426] on div "Undo" at bounding box center [287, 510] width 18 height 7
click at [295, 426] on div "Undo" at bounding box center [280, 511] width 44 height 18
click at [293, 426] on div "Undo" at bounding box center [287, 510] width 18 height 7
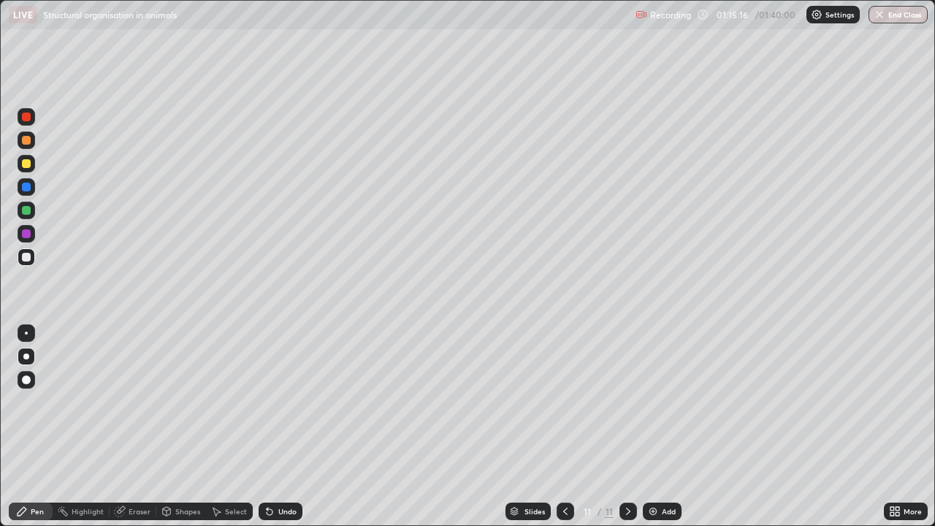
click at [26, 186] on div at bounding box center [26, 187] width 9 height 9
click at [30, 211] on div at bounding box center [26, 210] width 9 height 9
click at [285, 426] on div "Undo" at bounding box center [287, 510] width 18 height 7
click at [288, 426] on div "Undo" at bounding box center [287, 510] width 18 height 7
click at [296, 426] on div "Undo" at bounding box center [280, 511] width 44 height 18
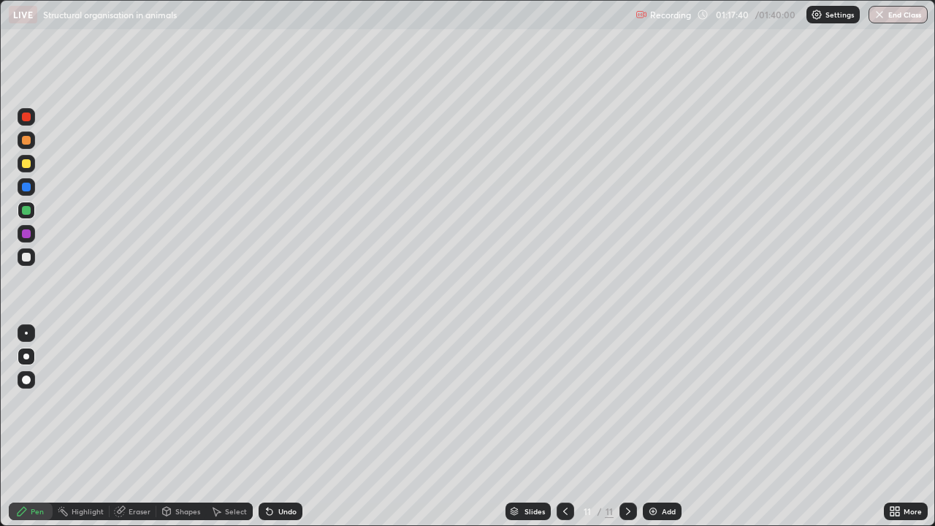
click at [294, 426] on div "Undo" at bounding box center [287, 510] width 18 height 7
click at [27, 258] on div at bounding box center [26, 257] width 9 height 9
click at [296, 426] on div "Undo" at bounding box center [280, 511] width 44 height 18
click at [300, 426] on div "Undo" at bounding box center [280, 511] width 44 height 18
click at [313, 426] on div "Slides 11 / 11 Add" at bounding box center [592, 511] width 581 height 29
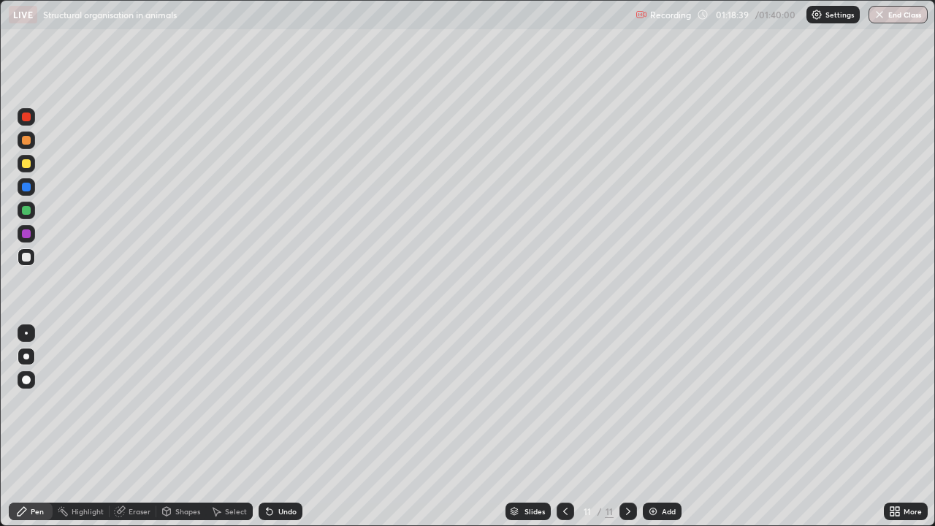
click at [287, 426] on div "Undo" at bounding box center [287, 510] width 18 height 7
click at [28, 139] on div at bounding box center [26, 140] width 9 height 9
click at [28, 256] on div at bounding box center [26, 257] width 9 height 9
click at [664, 426] on div "Add" at bounding box center [669, 510] width 14 height 7
click at [26, 164] on div at bounding box center [26, 163] width 9 height 9
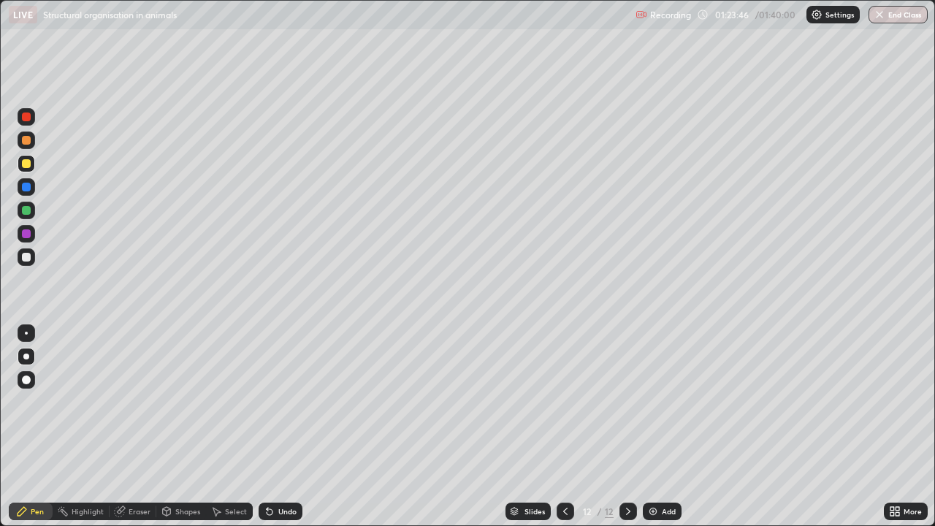
click at [26, 182] on div at bounding box center [27, 187] width 18 height 18
click at [32, 207] on div at bounding box center [27, 211] width 18 height 18
click at [281, 426] on div "Undo" at bounding box center [287, 510] width 18 height 7
click at [284, 426] on div "Undo" at bounding box center [287, 510] width 18 height 7
click at [26, 141] on div at bounding box center [26, 140] width 9 height 9
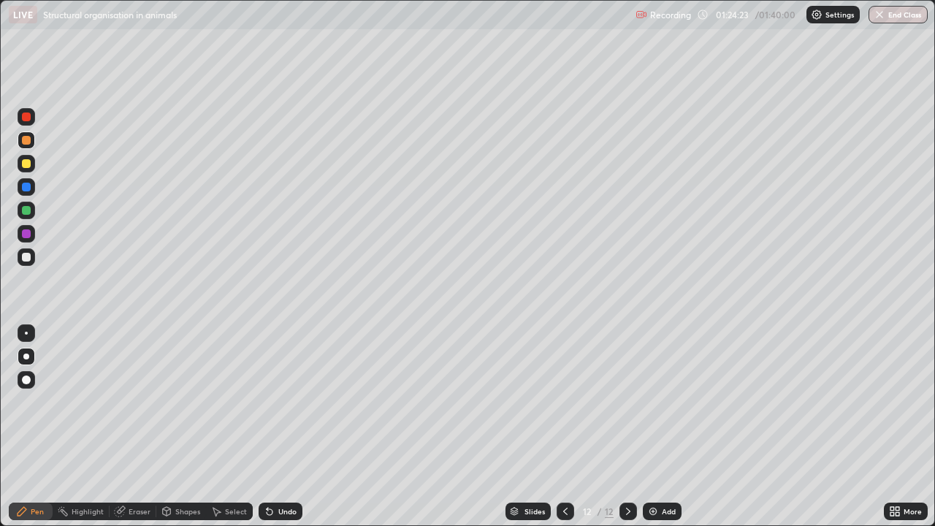
click at [31, 212] on div at bounding box center [27, 211] width 18 height 18
click at [279, 426] on div "Undo" at bounding box center [287, 510] width 18 height 7
click at [29, 234] on div at bounding box center [26, 233] width 9 height 9
click at [283, 426] on div "Undo" at bounding box center [287, 510] width 18 height 7
click at [28, 187] on div at bounding box center [26, 187] width 9 height 9
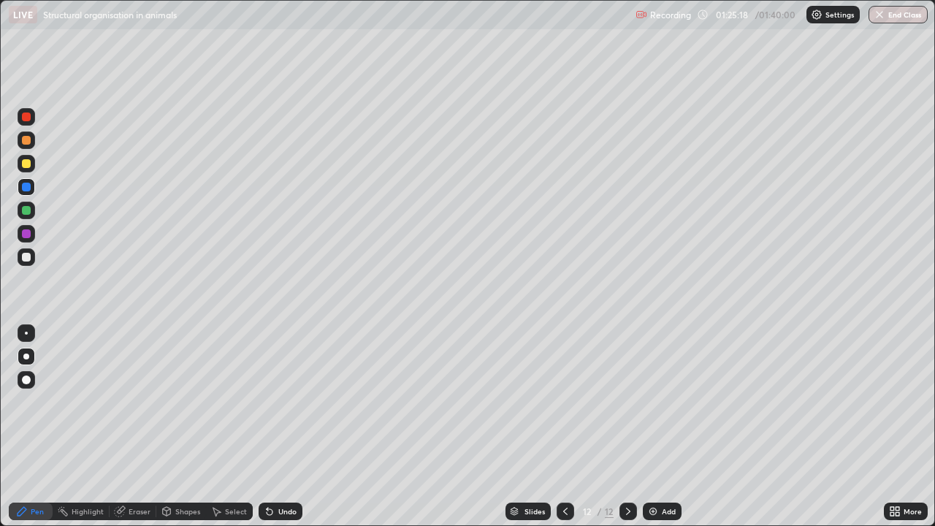
click at [30, 140] on div at bounding box center [26, 140] width 9 height 9
click at [31, 185] on div at bounding box center [27, 187] width 18 height 18
click at [28, 233] on div at bounding box center [26, 233] width 9 height 9
click at [31, 185] on div at bounding box center [27, 187] width 18 height 18
click at [30, 118] on div at bounding box center [26, 116] width 9 height 9
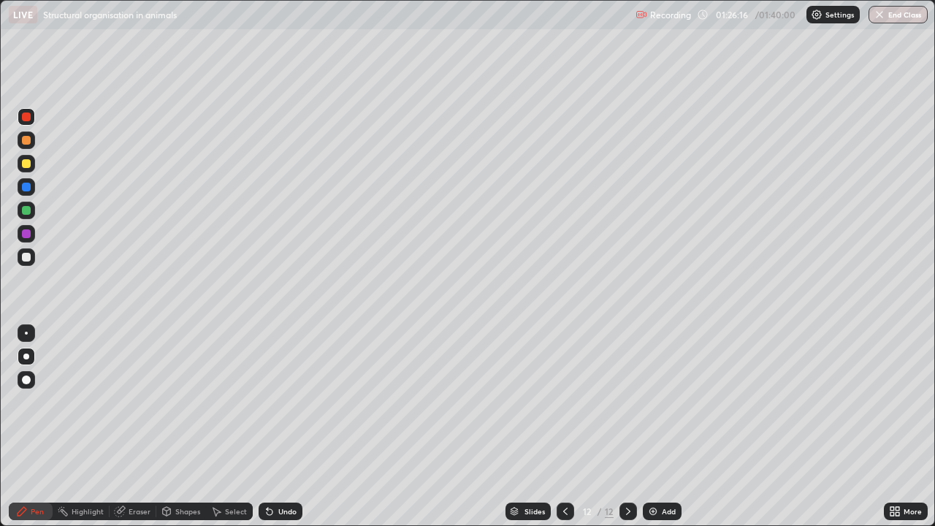
click at [30, 163] on div at bounding box center [26, 163] width 9 height 9
click at [27, 188] on div at bounding box center [26, 187] width 9 height 9
click at [26, 166] on div at bounding box center [26, 163] width 9 height 9
click at [143, 426] on div "Eraser" at bounding box center [133, 511] width 47 height 18
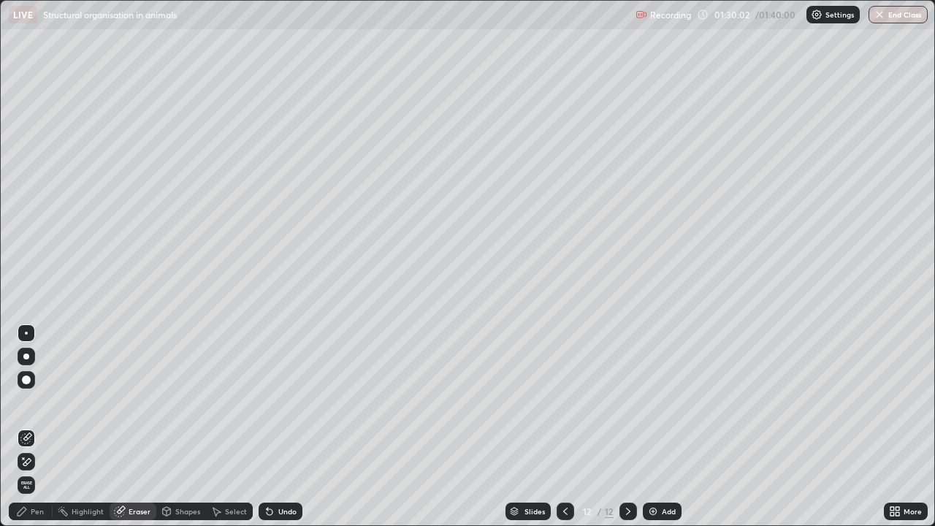
click at [35, 426] on div "Pen" at bounding box center [37, 510] width 13 height 7
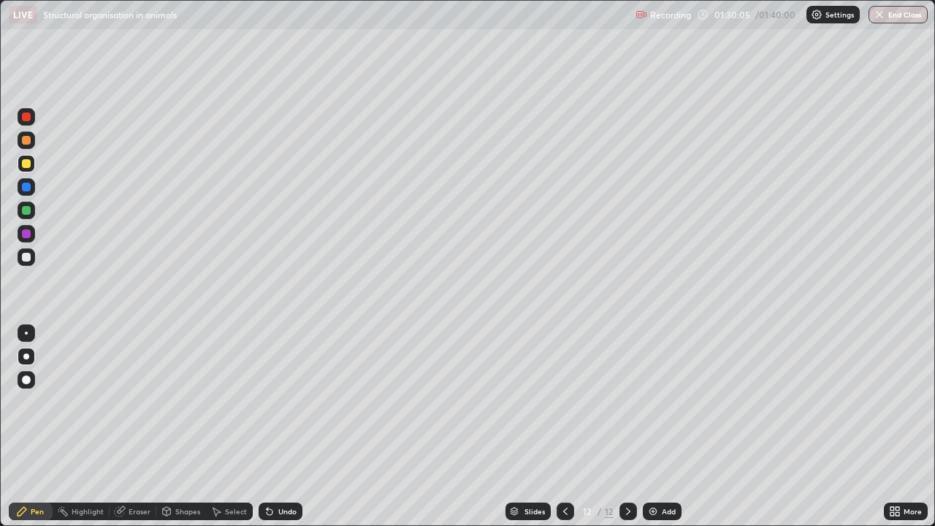
click at [277, 426] on div "Undo" at bounding box center [280, 511] width 44 height 18
click at [28, 210] on div at bounding box center [26, 210] width 9 height 9
click at [27, 257] on div at bounding box center [26, 257] width 9 height 9
click at [27, 256] on div at bounding box center [26, 257] width 9 height 9
click at [28, 210] on div at bounding box center [26, 210] width 9 height 9
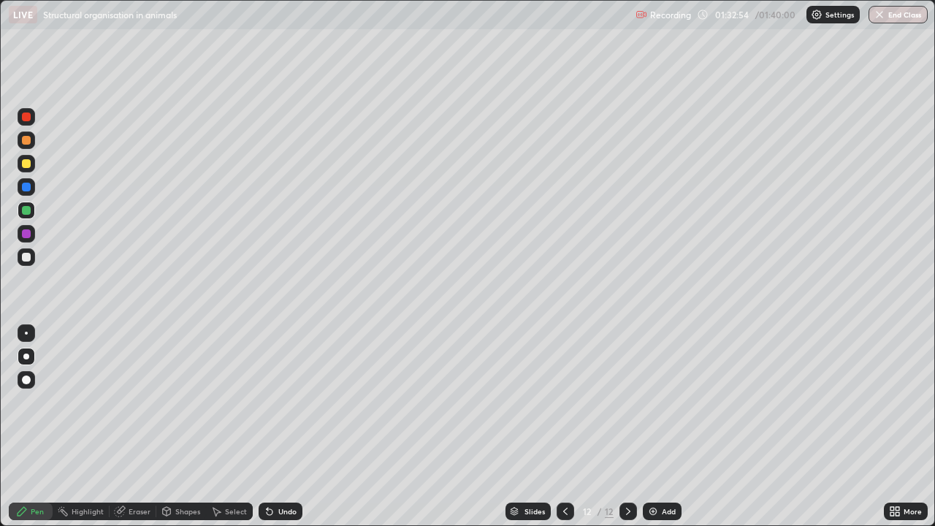
click at [27, 187] on div at bounding box center [26, 187] width 9 height 9
click at [31, 234] on div at bounding box center [27, 234] width 18 height 18
click at [27, 258] on div at bounding box center [26, 257] width 9 height 9
click at [31, 187] on div at bounding box center [27, 187] width 18 height 18
click at [29, 232] on div at bounding box center [26, 233] width 9 height 9
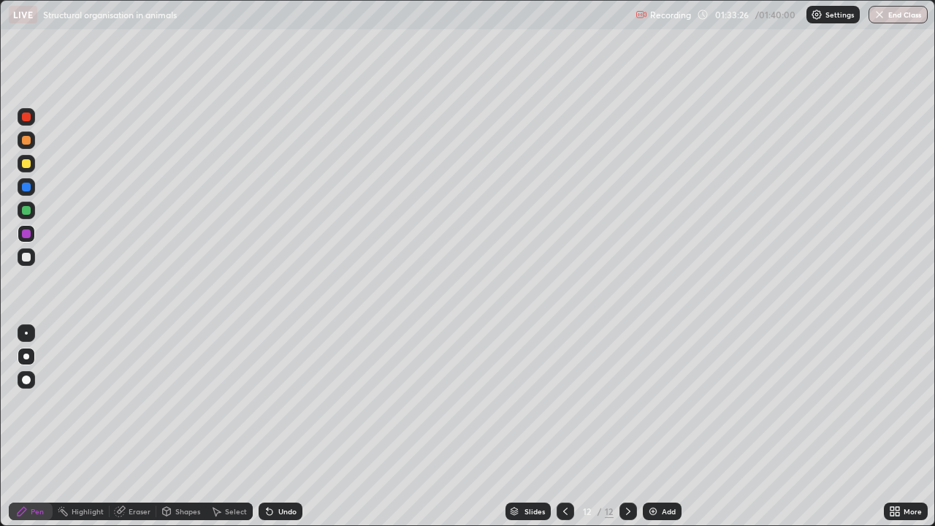
click at [26, 166] on div at bounding box center [26, 163] width 9 height 9
click at [28, 258] on div at bounding box center [26, 257] width 9 height 9
click at [31, 187] on div at bounding box center [27, 187] width 18 height 18
click at [31, 255] on div at bounding box center [27, 257] width 18 height 18
click at [292, 426] on div "Undo" at bounding box center [280, 511] width 44 height 18
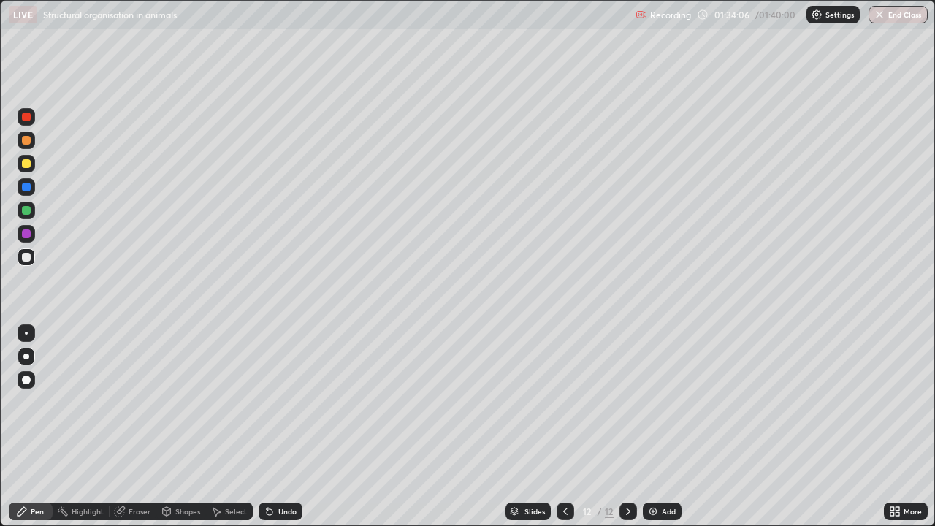
click at [294, 426] on div "Undo" at bounding box center [278, 511] width 50 height 29
click at [32, 187] on div at bounding box center [27, 187] width 18 height 18
click at [27, 209] on div at bounding box center [26, 210] width 9 height 9
click at [934, 217] on div "Setting up your live class" at bounding box center [467, 263] width 935 height 526
click at [28, 233] on div at bounding box center [26, 233] width 9 height 9
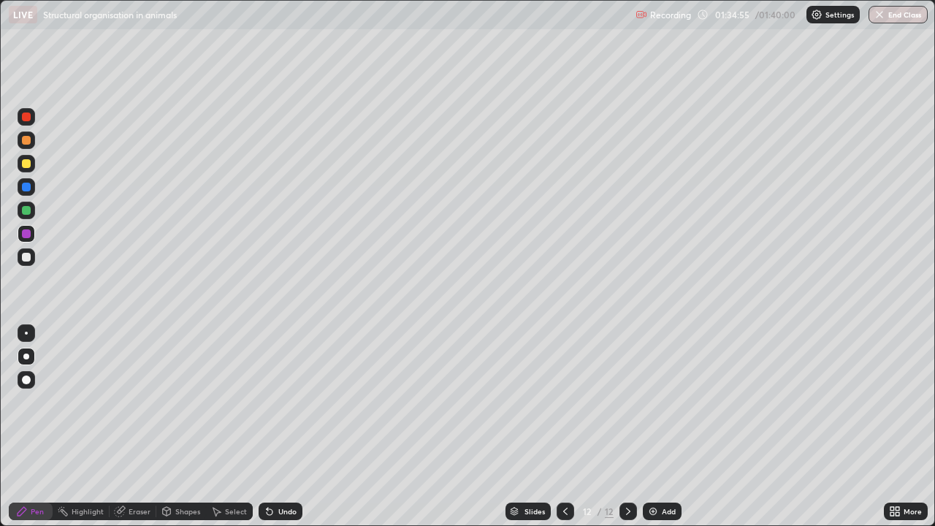
click at [26, 166] on div at bounding box center [26, 163] width 9 height 9
click at [28, 256] on div at bounding box center [26, 257] width 9 height 9
click at [279, 426] on div "Undo" at bounding box center [287, 510] width 18 height 7
click at [283, 426] on div "Undo" at bounding box center [287, 510] width 18 height 7
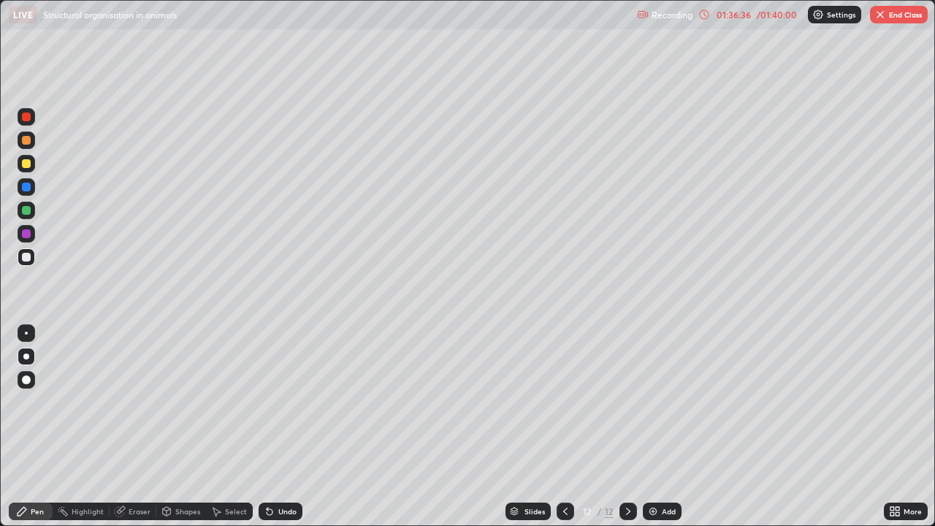
click at [283, 426] on div "Undo" at bounding box center [287, 510] width 18 height 7
click at [279, 426] on div "Undo" at bounding box center [280, 511] width 44 height 18
click at [278, 426] on div "Undo" at bounding box center [280, 511] width 44 height 18
click at [280, 426] on div "Undo" at bounding box center [280, 511] width 44 height 18
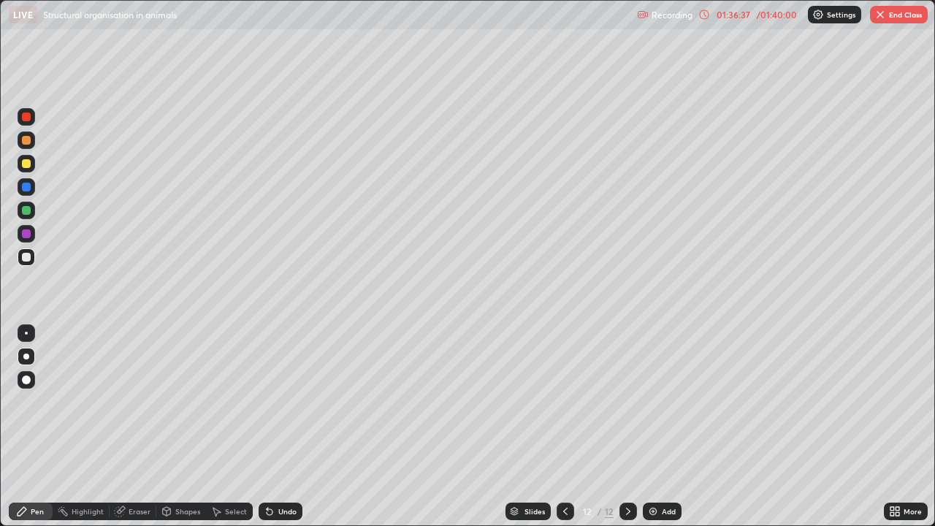
click at [282, 426] on div "Undo" at bounding box center [280, 511] width 44 height 18
click at [285, 426] on div "Undo" at bounding box center [280, 511] width 44 height 18
click at [283, 426] on div "Undo" at bounding box center [280, 511] width 44 height 18
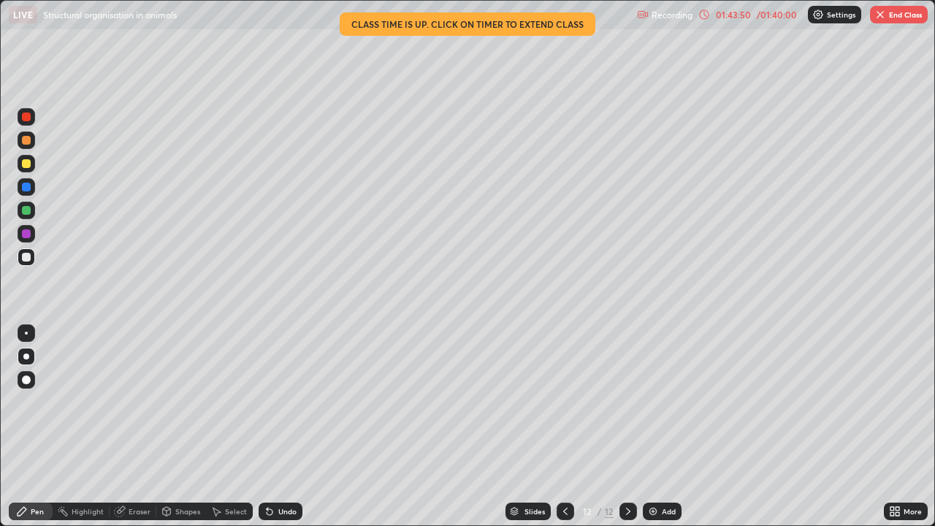
click at [894, 11] on button "End Class" at bounding box center [899, 15] width 58 height 18
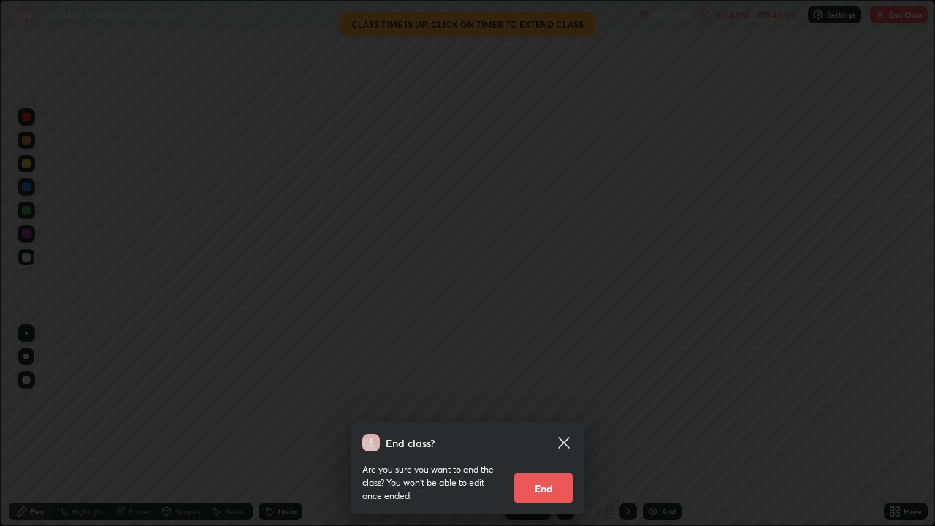
click at [549, 426] on button "End" at bounding box center [543, 487] width 58 height 29
